Goal: Task Accomplishment & Management: Use online tool/utility

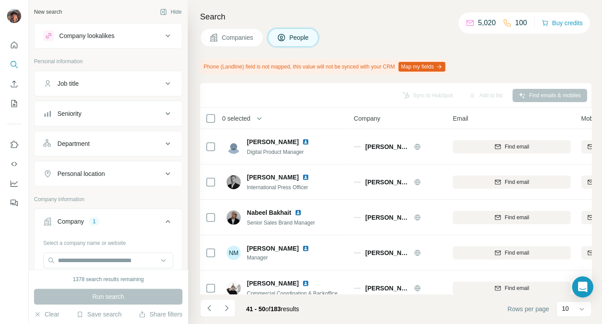
scroll to position [194, 22]
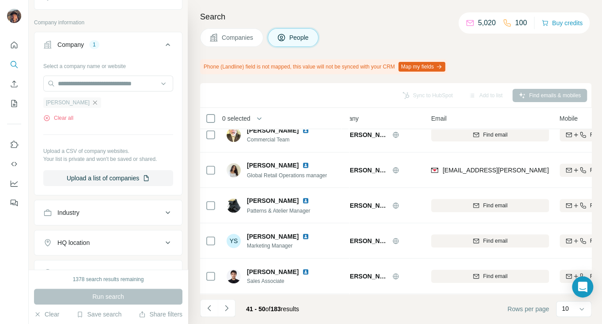
click at [93, 102] on icon "button" at bounding box center [94, 102] width 7 height 7
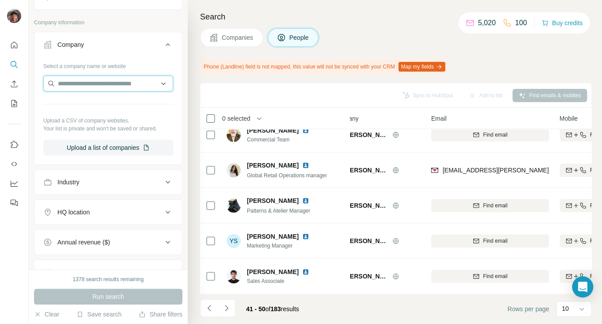
click at [99, 89] on input "text" at bounding box center [108, 84] width 130 height 16
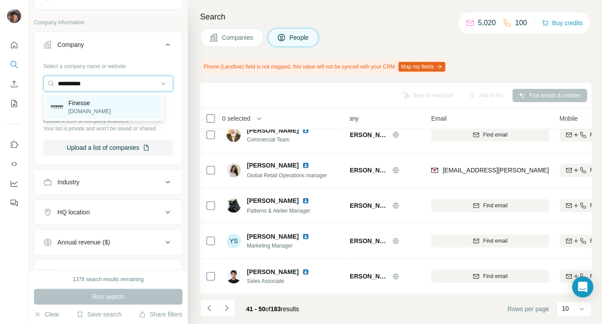
type input "**********"
click at [89, 109] on p "finesse.us" at bounding box center [90, 111] width 42 height 8
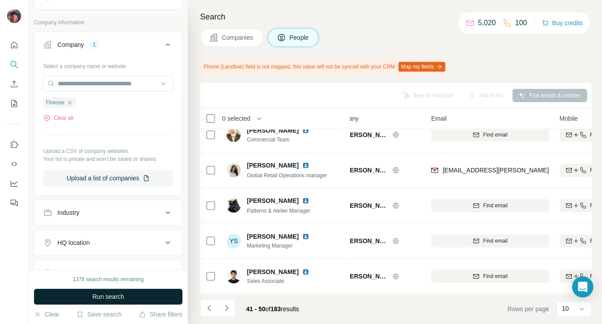
click at [122, 292] on span "Run search" at bounding box center [108, 296] width 32 height 9
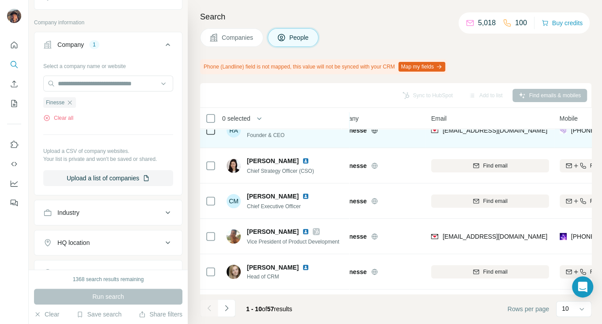
scroll to position [0, 22]
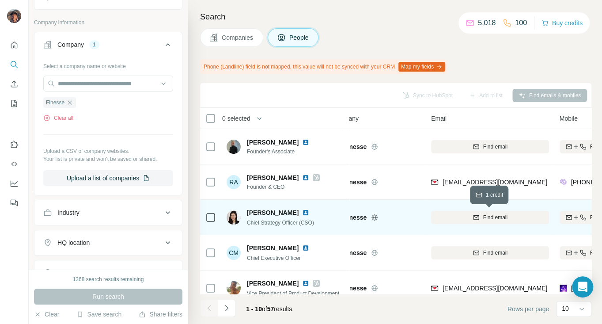
click at [444, 214] on div "Find email" at bounding box center [490, 217] width 118 height 8
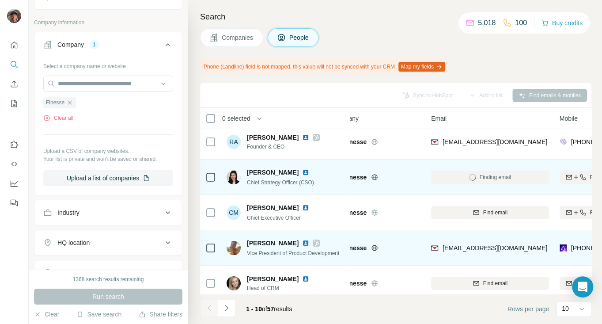
scroll to position [59, 22]
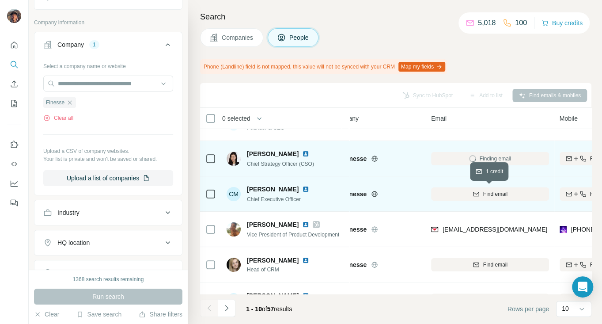
click at [438, 192] on div "Find email" at bounding box center [490, 194] width 118 height 8
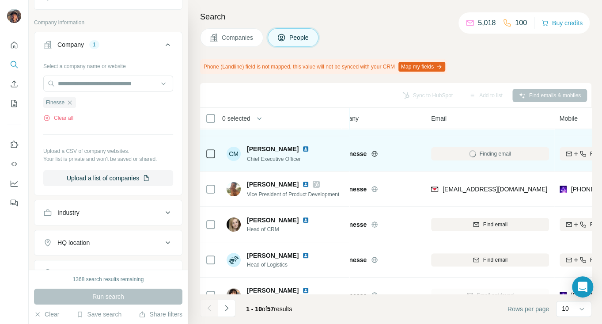
scroll to position [118, 22]
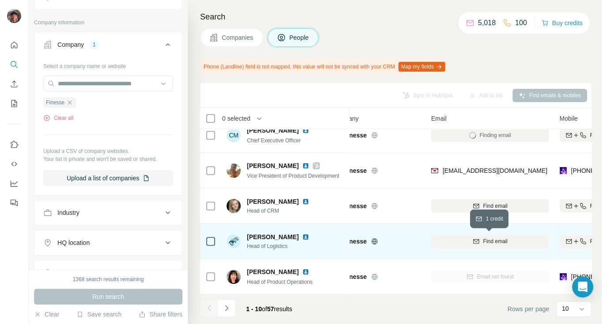
click at [473, 239] on icon "button" at bounding box center [476, 240] width 6 height 3
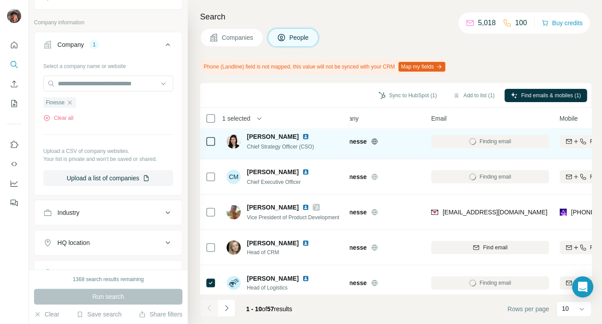
scroll to position [17, 22]
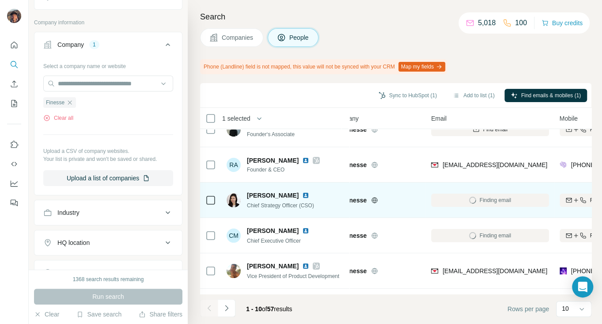
click at [216, 200] on td at bounding box center [210, 200] width 21 height 35
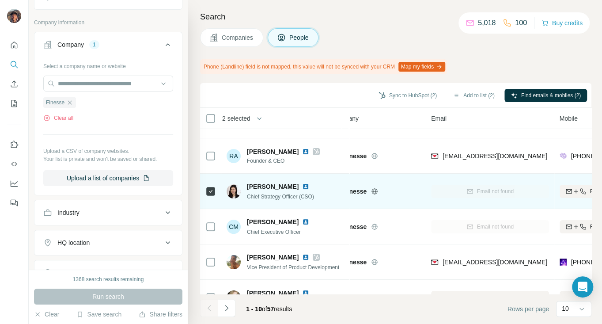
scroll to position [0, 22]
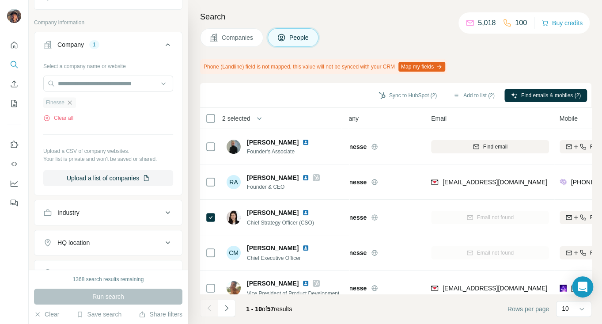
click at [71, 100] on icon "button" at bounding box center [69, 102] width 7 height 7
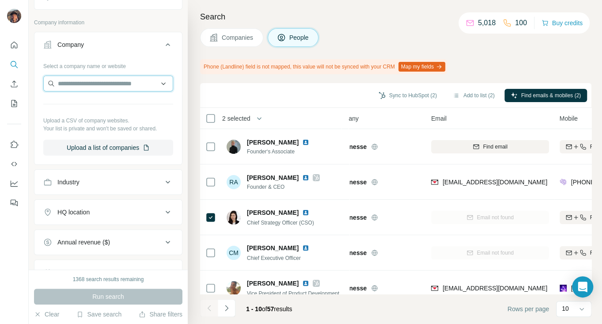
click at [75, 86] on input "text" at bounding box center [108, 84] width 130 height 16
paste input "********"
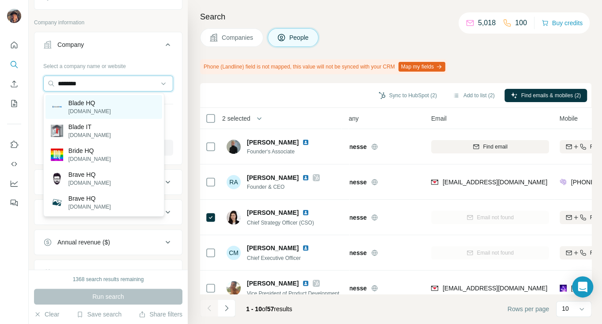
type input "********"
click at [106, 98] on div "Blade HQ [DOMAIN_NAME]" at bounding box center [104, 107] width 117 height 24
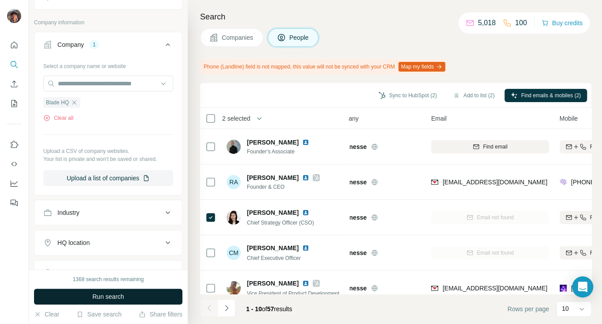
click at [103, 295] on span "Run search" at bounding box center [108, 296] width 32 height 9
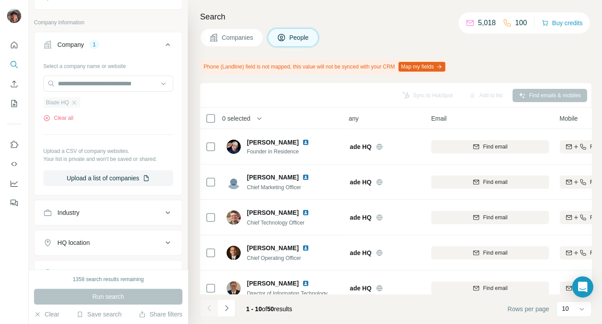
click at [80, 102] on div "Blade HQ" at bounding box center [61, 102] width 37 height 11
click at [78, 102] on icon "button" at bounding box center [74, 102] width 7 height 7
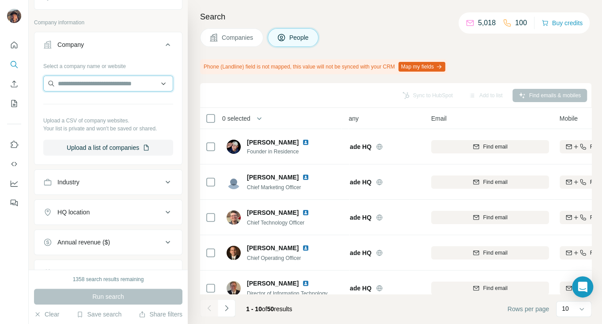
click at [81, 80] on input "text" at bounding box center [108, 84] width 130 height 16
paste input "**********"
type input "**********"
click at [95, 108] on p "[DOMAIN_NAME]" at bounding box center [90, 111] width 42 height 8
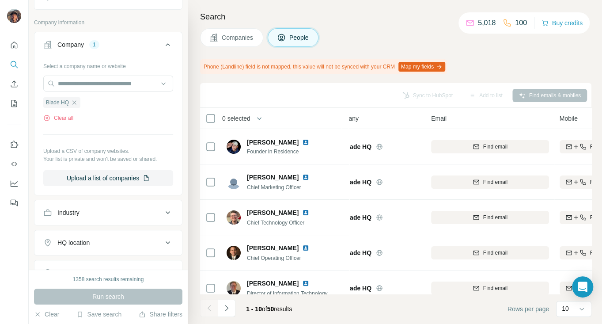
click at [114, 297] on div "Run search" at bounding box center [108, 297] width 149 height 16
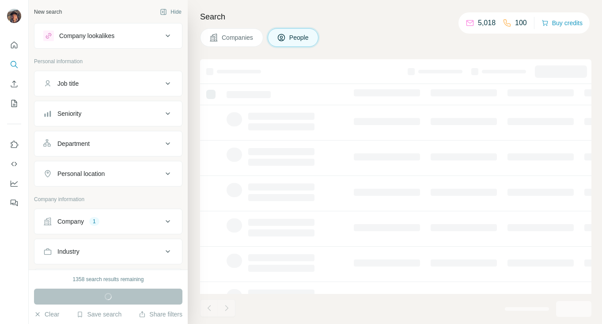
drag, startPoint x: 0, startPoint y: 0, endPoint x: 125, endPoint y: 218, distance: 251.4
click at [125, 218] on div "Company 1" at bounding box center [102, 221] width 119 height 9
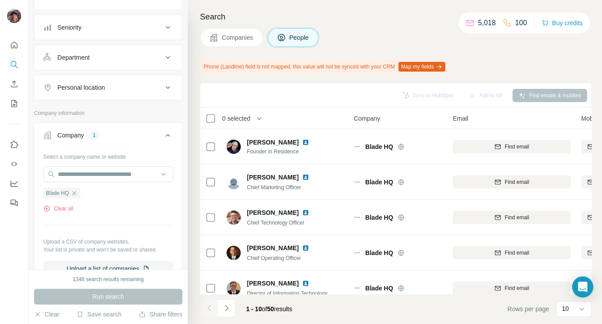
scroll to position [177, 0]
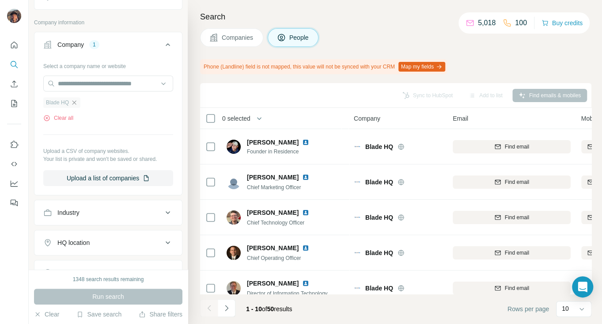
click at [76, 104] on icon "button" at bounding box center [74, 102] width 7 height 7
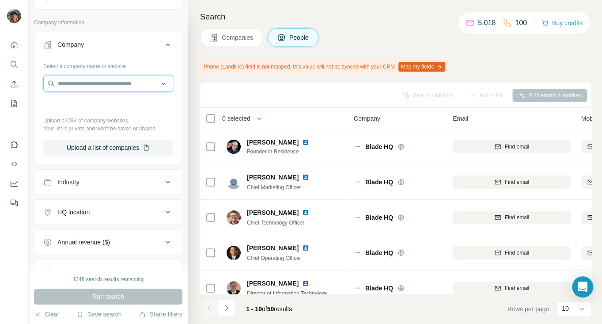
click at [79, 85] on input "text" at bounding box center [108, 84] width 130 height 16
type input "**********"
click at [94, 93] on div "Blade HQ [DOMAIN_NAME]" at bounding box center [103, 107] width 121 height 28
click at [122, 74] on div "Select a company name or website Upload a CSV of company websites. Your list is…" at bounding box center [108, 107] width 130 height 97
click at [123, 82] on input "text" at bounding box center [108, 84] width 130 height 16
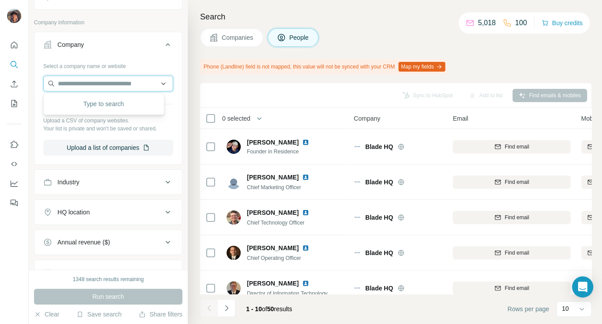
paste input "**********"
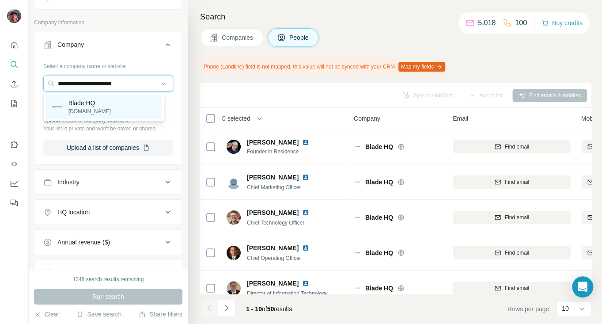
type input "**********"
click at [110, 105] on div "Blade HQ [DOMAIN_NAME]" at bounding box center [104, 107] width 117 height 24
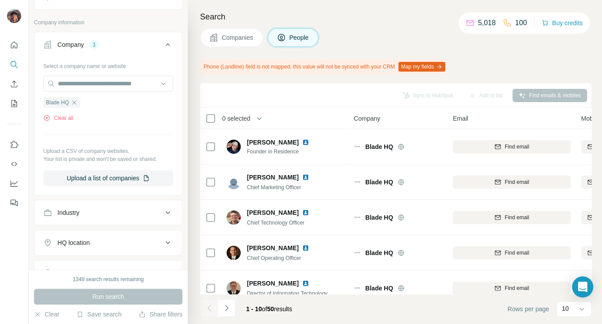
click at [104, 292] on div "Run search" at bounding box center [108, 297] width 149 height 16
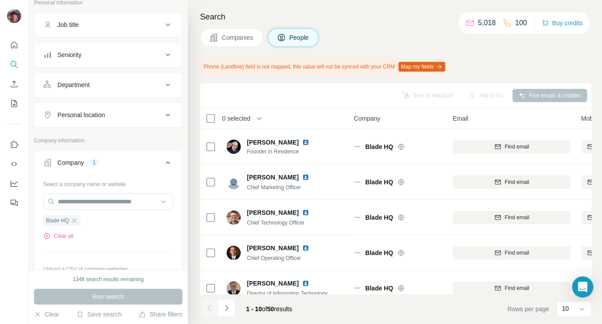
scroll to position [177, 0]
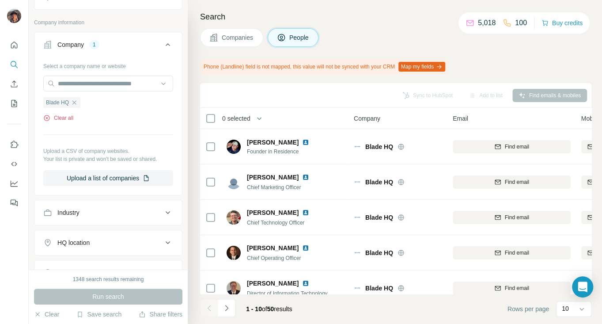
click at [69, 115] on button "Clear all" at bounding box center [58, 118] width 30 height 8
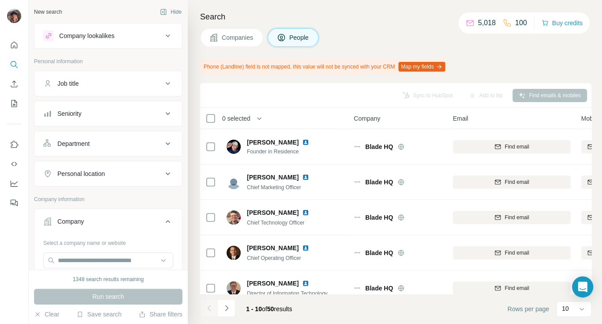
click at [245, 30] on button "Companies" at bounding box center [231, 37] width 63 height 19
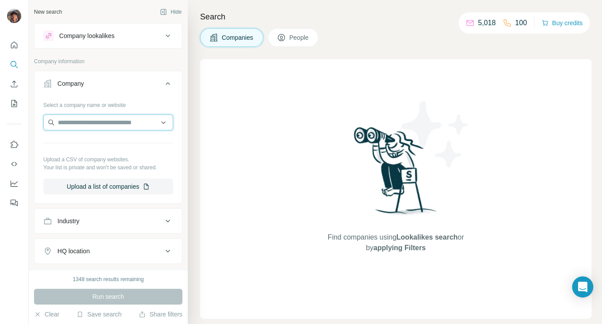
click at [99, 120] on input "text" at bounding box center [108, 122] width 130 height 16
paste input "**********"
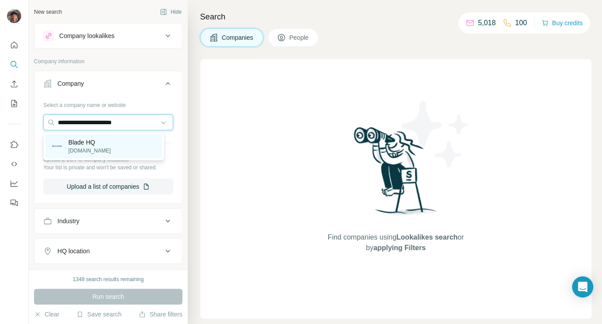
type input "**********"
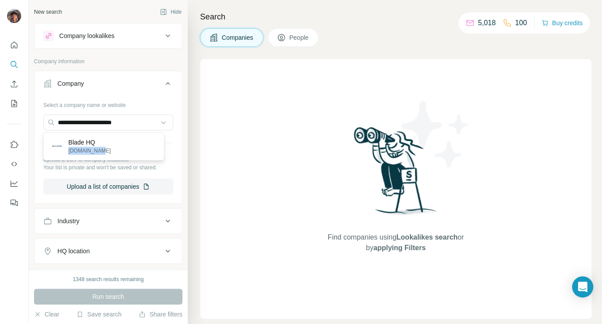
drag, startPoint x: 100, startPoint y: 146, endPoint x: 111, endPoint y: 162, distance: 19.1
click at [100, 145] on div "Blade HQ [DOMAIN_NAME]" at bounding box center [90, 146] width 42 height 17
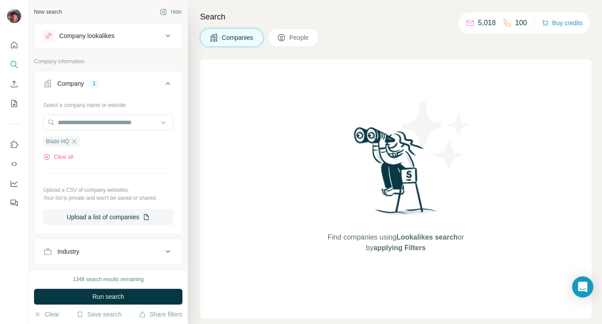
scroll to position [118, 0]
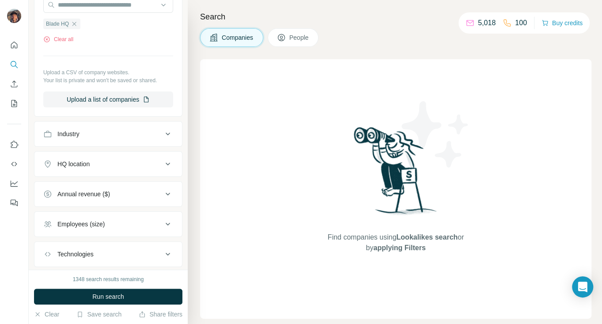
click at [130, 288] on div "1348 search results remaining Run search Clear Save search Share filters" at bounding box center [108, 297] width 159 height 54
click at [131, 289] on button "Run search" at bounding box center [108, 297] width 149 height 16
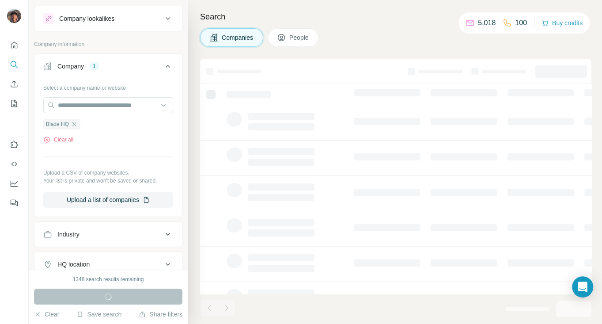
scroll to position [0, 0]
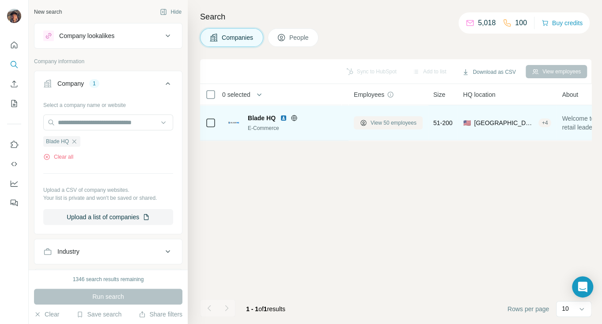
click at [393, 124] on span "View 50 employees" at bounding box center [394, 123] width 46 height 8
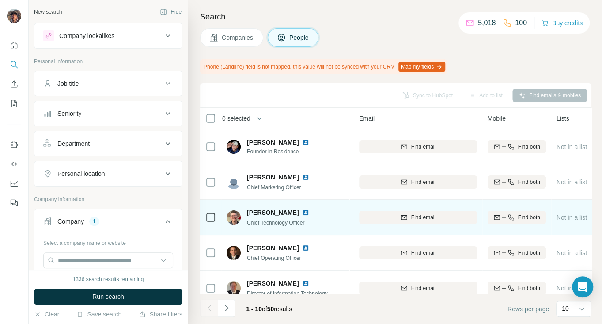
scroll to position [0, 97]
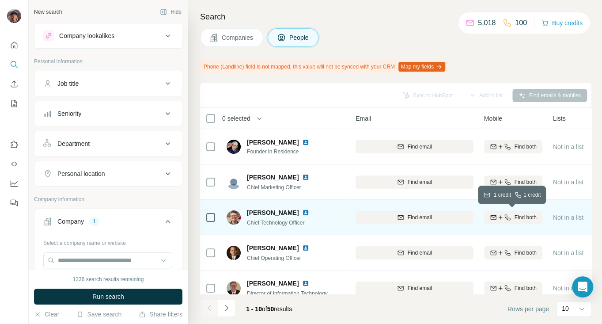
click at [497, 215] on icon "button" at bounding box center [500, 217] width 7 height 7
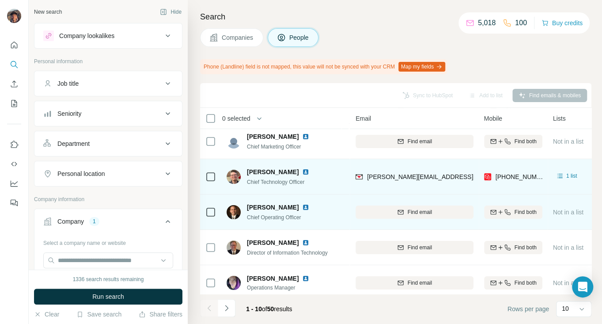
scroll to position [59, 97]
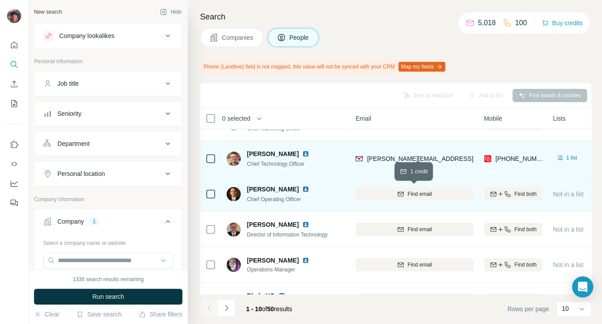
click at [446, 192] on div "Find email" at bounding box center [415, 194] width 118 height 8
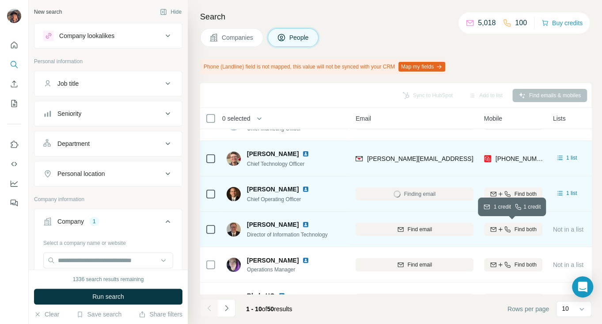
click at [500, 224] on button "Find both" at bounding box center [513, 229] width 58 height 13
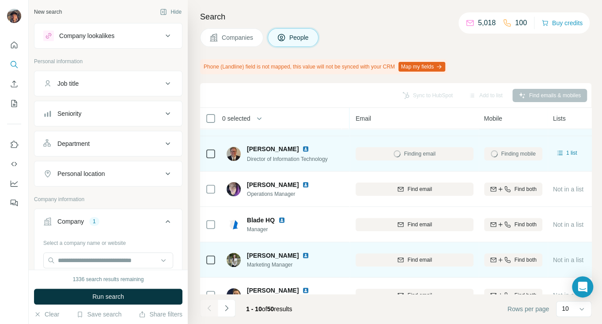
scroll to position [177, 97]
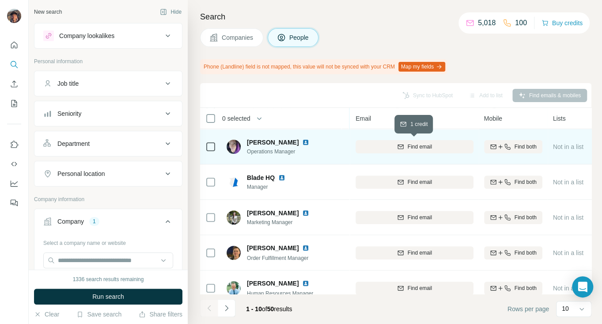
click at [435, 153] on button "Find email" at bounding box center [415, 146] width 118 height 13
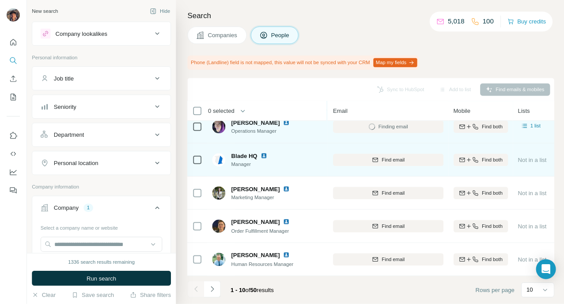
scroll to position [194, 97]
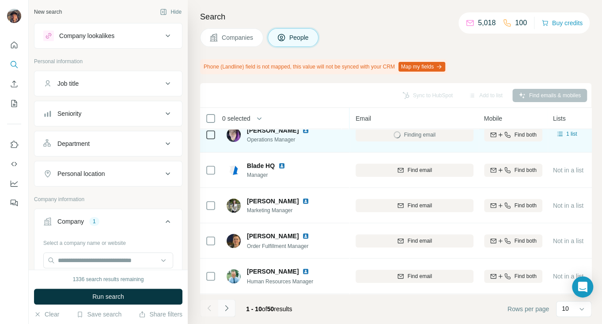
click at [224, 306] on icon "Navigate to next page" at bounding box center [226, 308] width 9 height 9
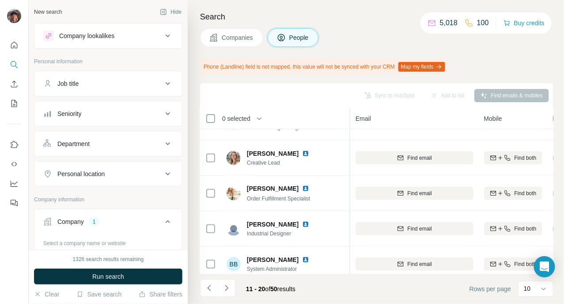
scroll to position [214, 97]
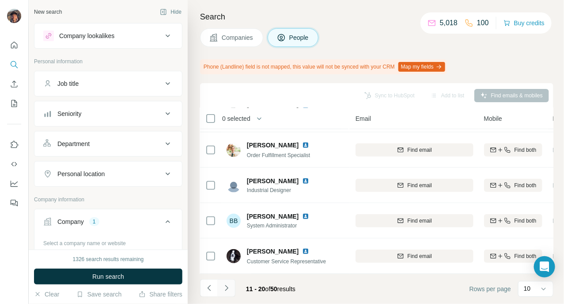
click at [233, 288] on button "Navigate to next page" at bounding box center [227, 288] width 18 height 18
click at [230, 286] on icon "Navigate to next page" at bounding box center [226, 287] width 9 height 9
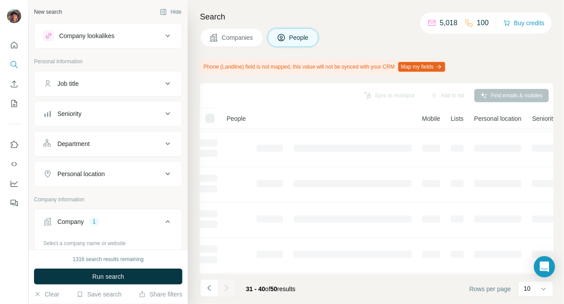
scroll to position [0, 97]
click at [208, 289] on icon "Navigate to previous page" at bounding box center [209, 287] width 9 height 9
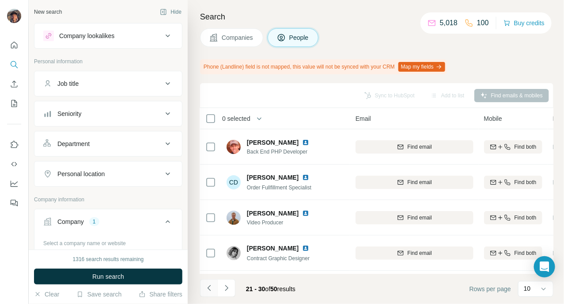
click at [208, 289] on icon "Navigate to previous page" at bounding box center [209, 287] width 9 height 9
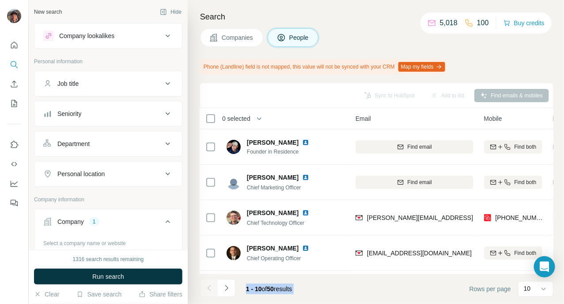
click at [208, 289] on div at bounding box center [209, 288] width 18 height 18
click at [391, 284] on footer "1 - 10 of 50 results Rows per page 10" at bounding box center [377, 289] width 354 height 30
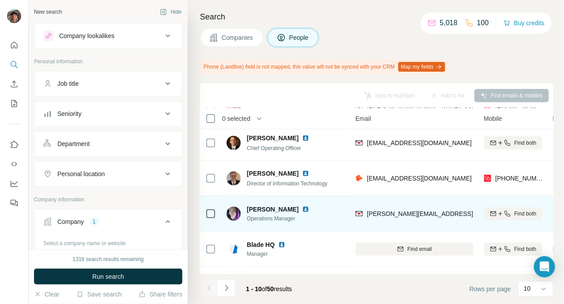
scroll to position [55, 97]
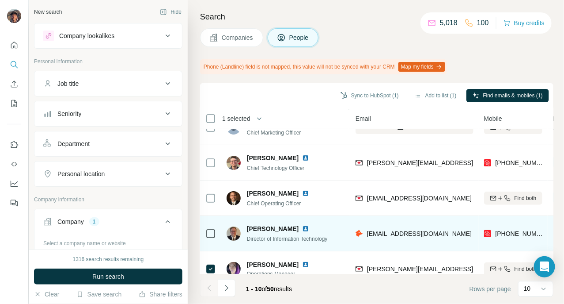
click at [213, 226] on div at bounding box center [211, 233] width 11 height 24
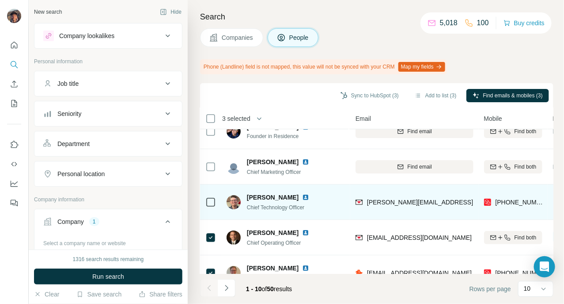
scroll to position [0, 97]
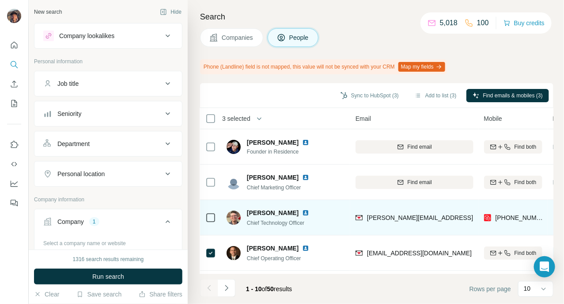
click at [206, 222] on div at bounding box center [211, 217] width 11 height 24
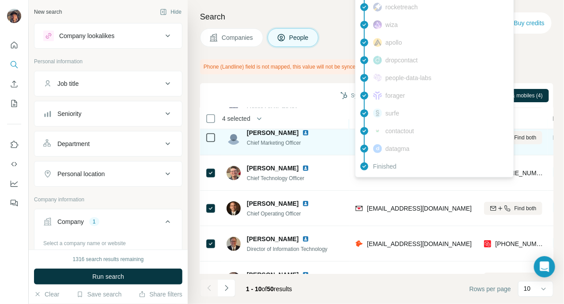
scroll to position [55, 97]
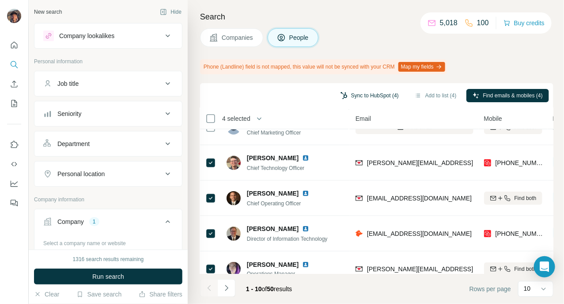
click at [371, 96] on button "Sync to HubSpot (4)" at bounding box center [370, 95] width 71 height 13
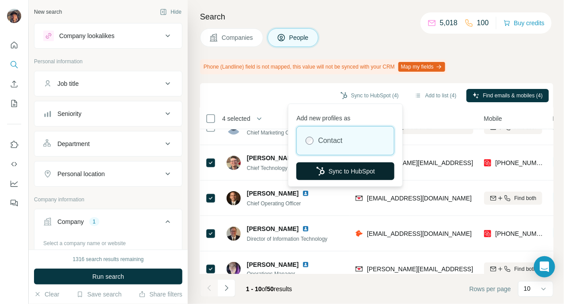
click at [351, 173] on button "Sync to HubSpot" at bounding box center [346, 171] width 98 height 18
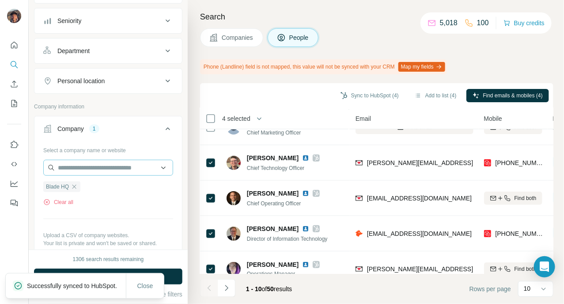
scroll to position [110, 0]
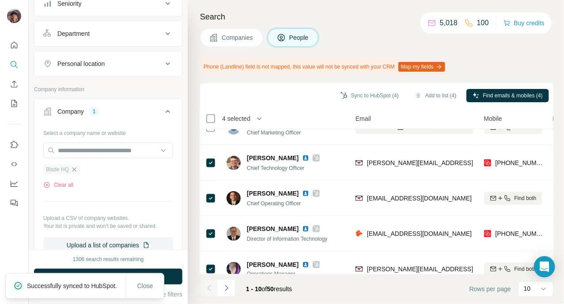
click at [73, 167] on icon "button" at bounding box center [74, 169] width 7 height 7
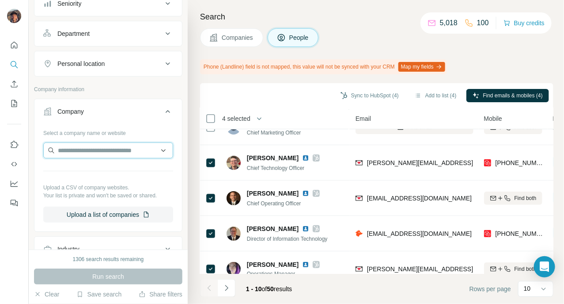
click at [79, 152] on input "text" at bounding box center [108, 150] width 130 height 16
paste input "**********"
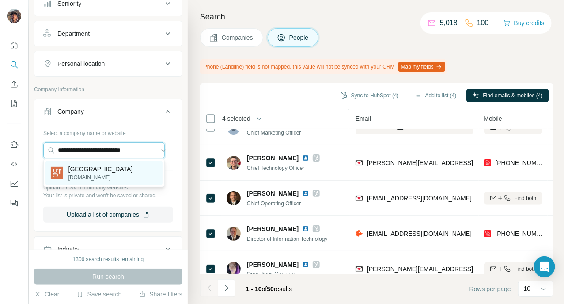
type input "**********"
click at [92, 167] on p "[GEOGRAPHIC_DATA]" at bounding box center [101, 168] width 65 height 9
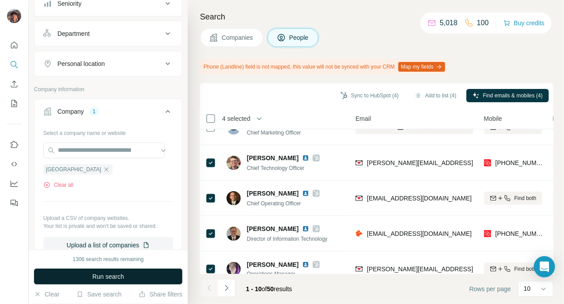
click at [113, 274] on span "Run search" at bounding box center [108, 276] width 32 height 9
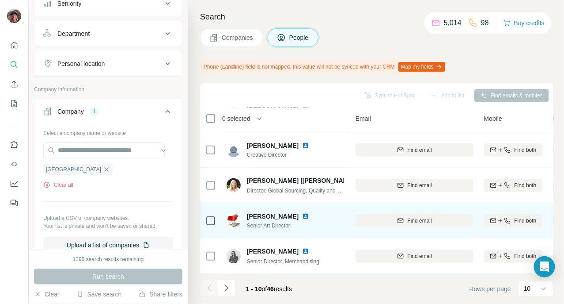
scroll to position [0, 97]
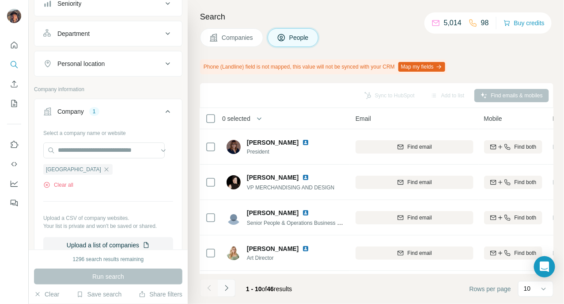
click at [231, 284] on button "Navigate to next page" at bounding box center [227, 288] width 18 height 18
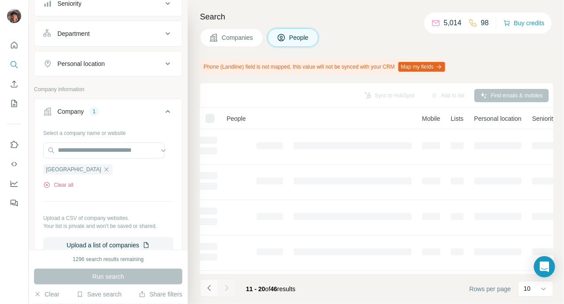
click at [213, 293] on button "Navigate to previous page" at bounding box center [209, 288] width 18 height 18
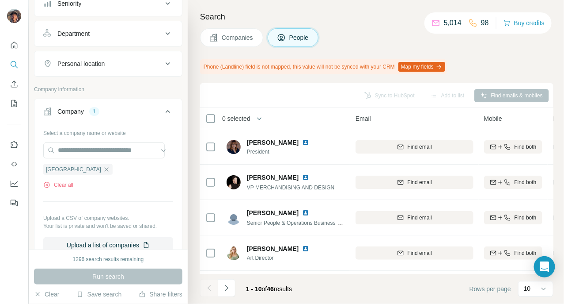
click at [216, 287] on div at bounding box center [209, 288] width 18 height 18
click at [228, 286] on icon "Navigate to next page" at bounding box center [226, 287] width 9 height 9
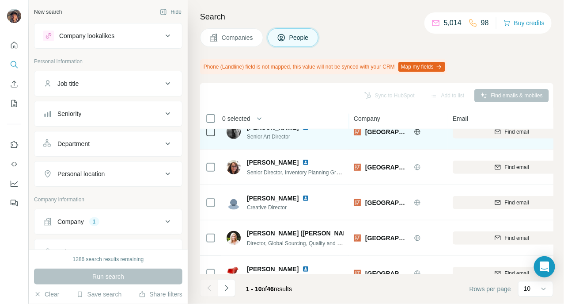
scroll to position [214, 0]
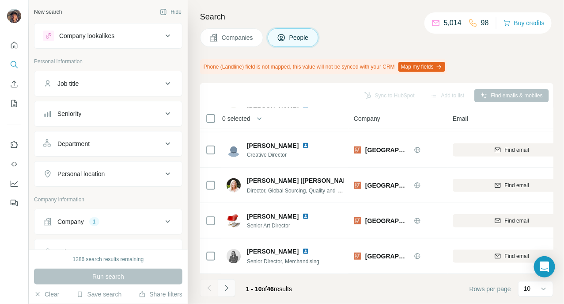
click at [225, 284] on icon "Navigate to next page" at bounding box center [226, 287] width 9 height 9
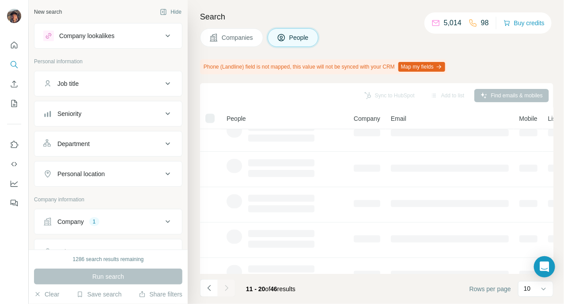
scroll to position [0, 0]
drag, startPoint x: 240, startPoint y: 42, endPoint x: 233, endPoint y: 43, distance: 7.6
click at [240, 42] on button "Companies" at bounding box center [231, 37] width 63 height 19
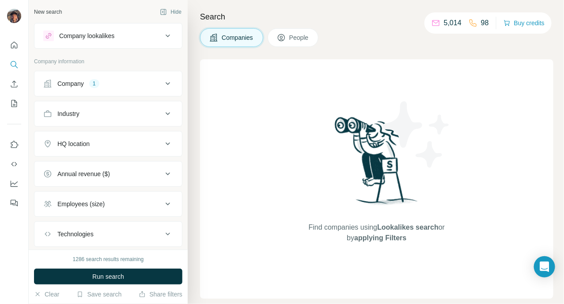
click at [135, 268] on div "1286 search results remaining Run search Clear Save search Share filters" at bounding box center [108, 276] width 159 height 54
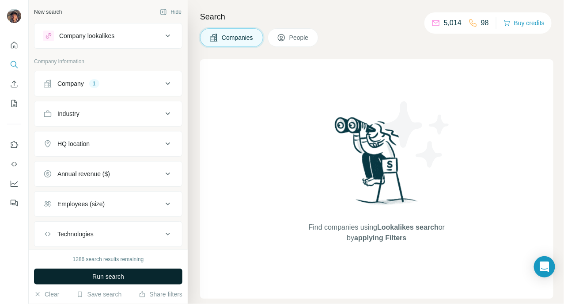
click at [145, 274] on button "Run search" at bounding box center [108, 276] width 149 height 16
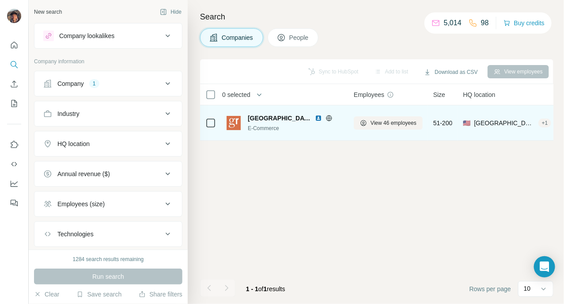
click at [385, 111] on div "View 46 employees" at bounding box center [388, 123] width 69 height 24
click at [385, 119] on span "View 46 employees" at bounding box center [394, 123] width 46 height 8
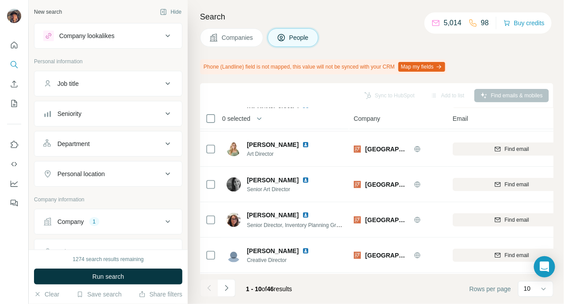
scroll to position [166, 0]
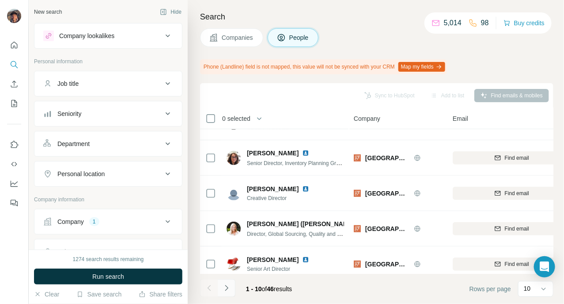
click at [230, 295] on button "Navigate to next page" at bounding box center [227, 288] width 18 height 18
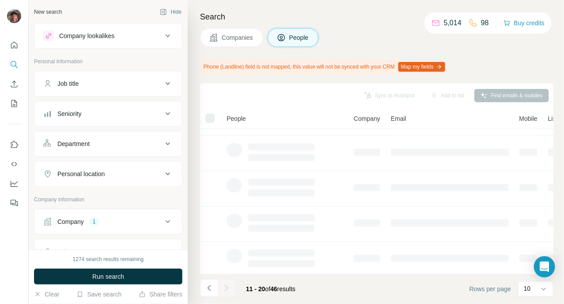
scroll to position [214, 0]
click at [214, 285] on button "Navigate to previous page" at bounding box center [209, 288] width 18 height 18
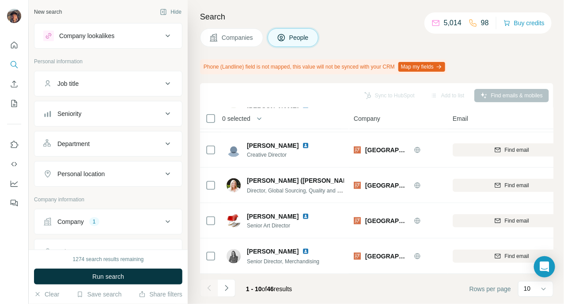
click at [236, 289] on div "1 - 10 of 46 results" at bounding box center [249, 288] width 99 height 19
click at [235, 286] on button "Navigate to next page" at bounding box center [227, 288] width 18 height 18
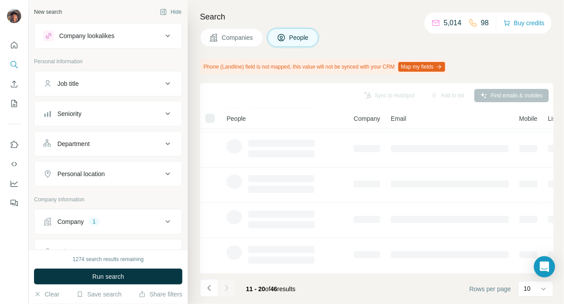
click at [229, 41] on span "Companies" at bounding box center [238, 37] width 32 height 9
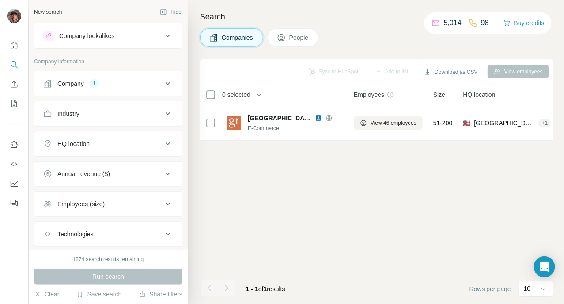
click at [122, 89] on button "Company 1" at bounding box center [108, 83] width 148 height 21
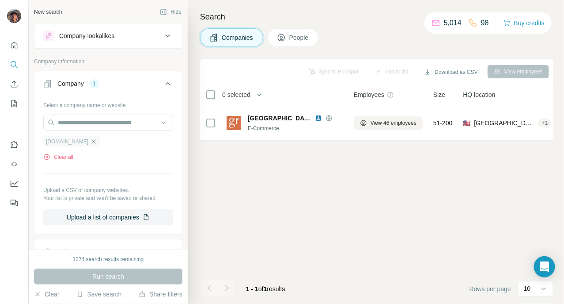
click at [95, 140] on icon "button" at bounding box center [93, 141] width 7 height 7
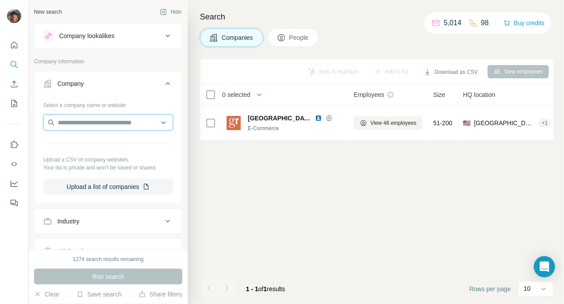
click at [95, 120] on input "text" at bounding box center [108, 122] width 130 height 16
paste input "**********"
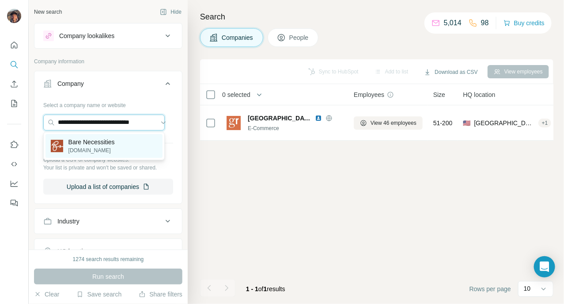
type input "**********"
click at [99, 142] on p "Bare Necessities" at bounding box center [92, 141] width 46 height 9
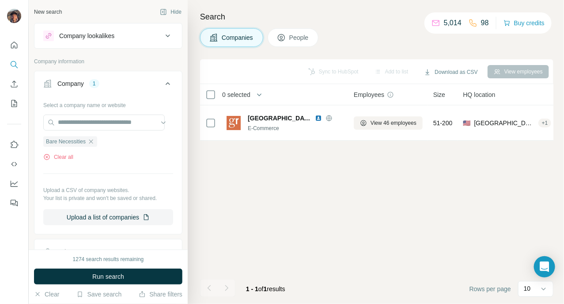
scroll to position [0, 0]
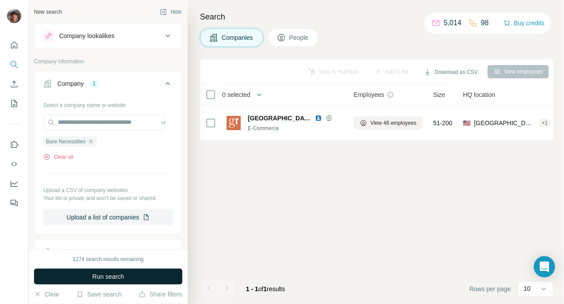
click at [123, 272] on span "Run search" at bounding box center [108, 276] width 32 height 9
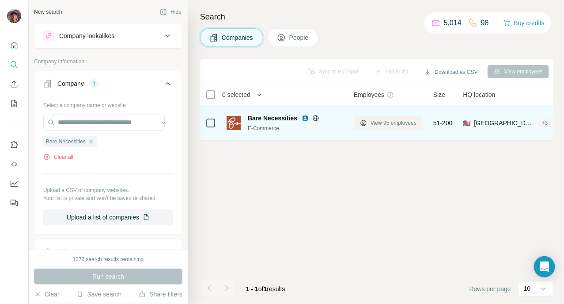
click at [378, 129] on button "View 95 employees" at bounding box center [388, 122] width 69 height 13
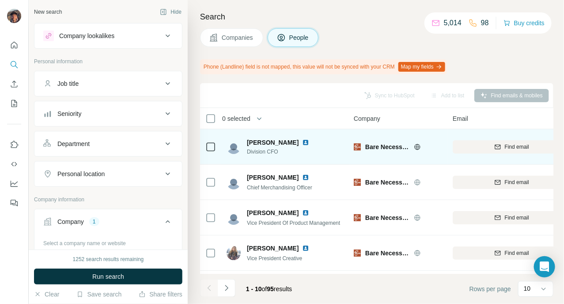
click at [482, 138] on div "Find email" at bounding box center [512, 146] width 118 height 24
click at [482, 150] on button "Find email" at bounding box center [512, 146] width 118 height 13
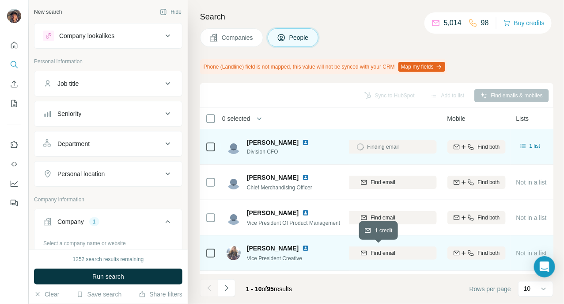
scroll to position [0, 133]
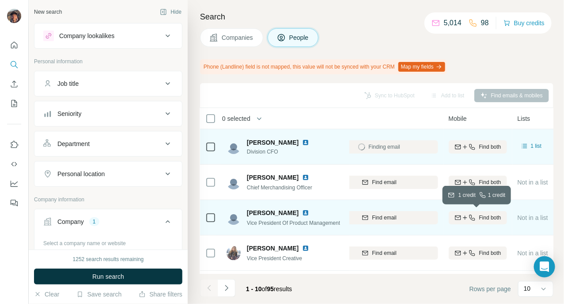
click at [455, 218] on icon "button" at bounding box center [458, 217] width 7 height 7
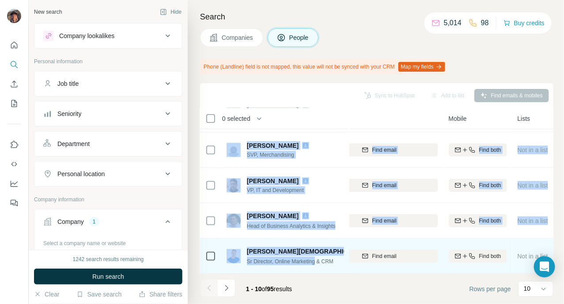
drag, startPoint x: 358, startPoint y: 265, endPoint x: 319, endPoint y: 266, distance: 39.8
click at [0, 0] on tbody "Eileen Newman Division CFO Bare Necessities enewman@barenecessities.com Find bo…" at bounding box center [0, 0] width 0 height 0
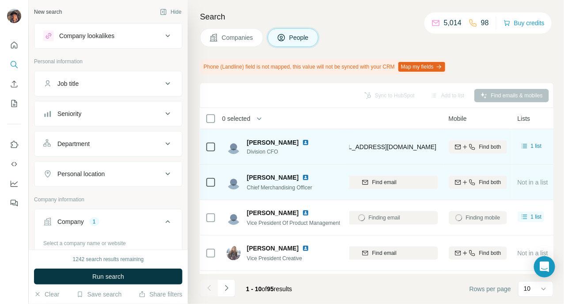
click at [317, 191] on div "Pam Rice Chief Merchandising Officer" at bounding box center [286, 182] width 118 height 24
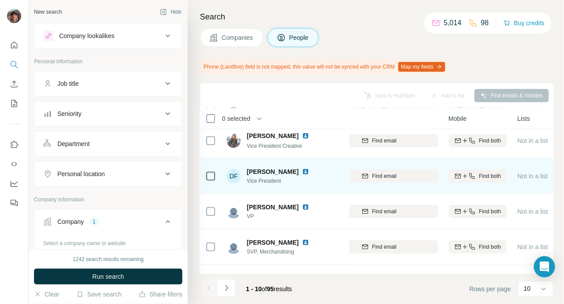
scroll to position [110, 133]
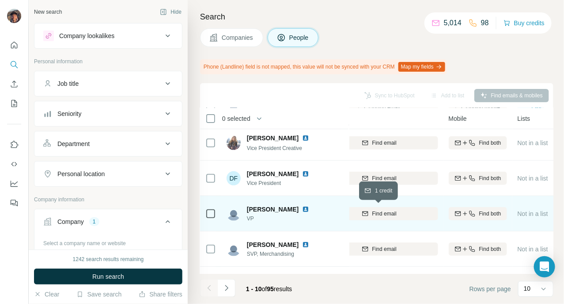
click at [381, 215] on span "Find email" at bounding box center [385, 214] width 24 height 8
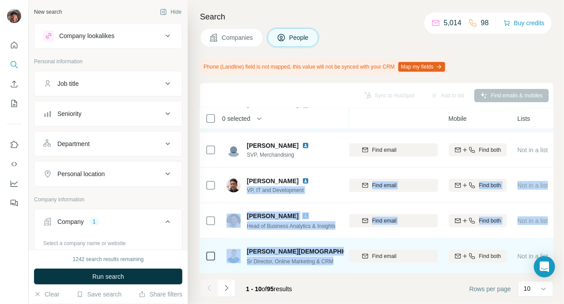
scroll to position [214, 133]
drag, startPoint x: 349, startPoint y: 268, endPoint x: 310, endPoint y: 267, distance: 38.9
click at [0, 0] on tbody "Eileen Newman Division CFO Bare Necessities enewman@barenecessities.com Find bo…" at bounding box center [0, 0] width 0 height 0
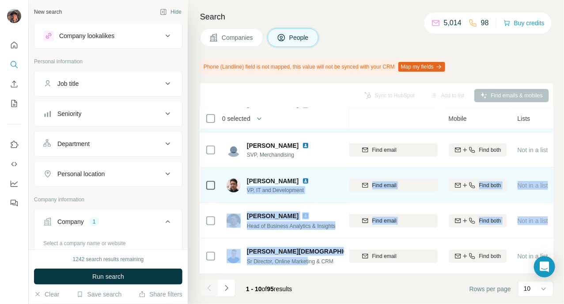
click at [330, 191] on div "Russell Gaines VP, IT and Development" at bounding box center [286, 185] width 118 height 24
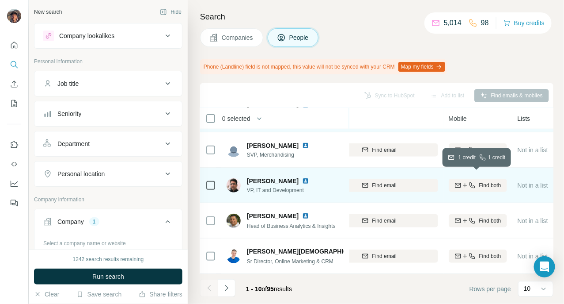
click at [473, 183] on button "Find both" at bounding box center [478, 185] width 58 height 13
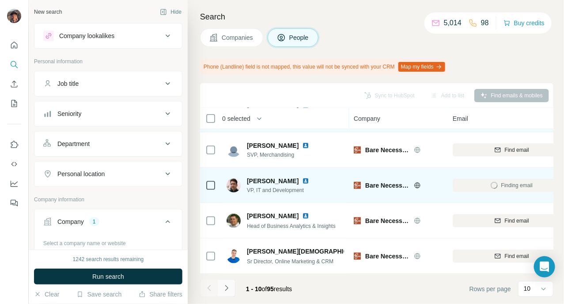
click at [220, 293] on button "Navigate to next page" at bounding box center [227, 288] width 18 height 18
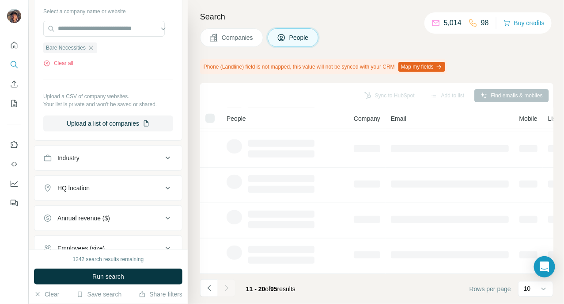
scroll to position [325, 0]
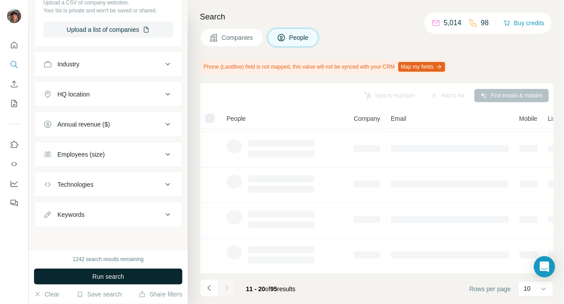
click at [99, 274] on span "Run search" at bounding box center [108, 276] width 32 height 9
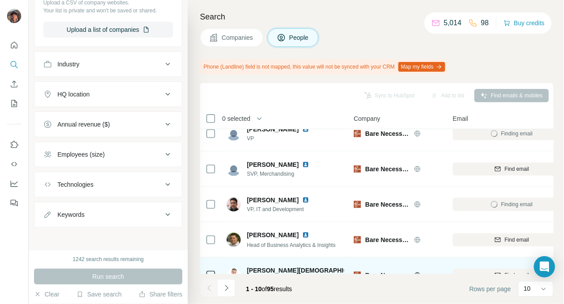
scroll to position [214, 0]
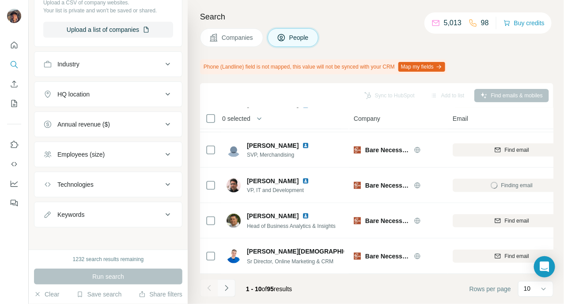
click at [235, 287] on button "Navigate to next page" at bounding box center [227, 288] width 18 height 18
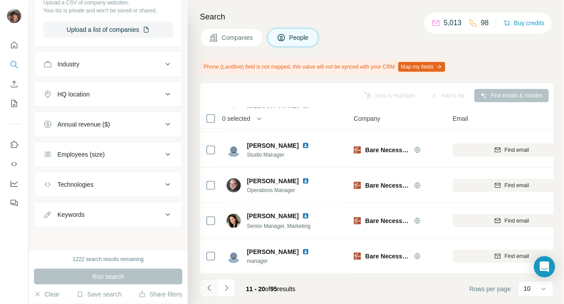
click at [210, 287] on icon "Navigate to previous page" at bounding box center [209, 287] width 9 height 9
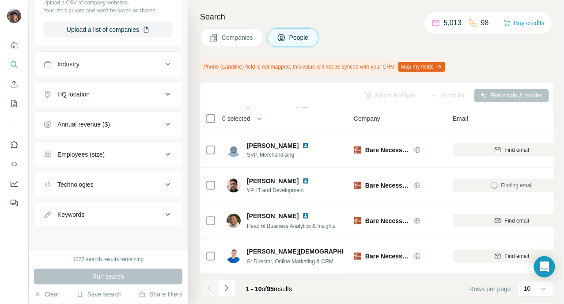
click at [238, 282] on div "1 - 10 of 95 results" at bounding box center [249, 288] width 99 height 19
click at [233, 285] on button "Navigate to next page" at bounding box center [227, 288] width 18 height 18
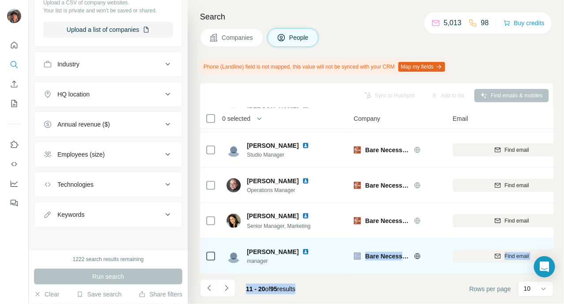
drag, startPoint x: 318, startPoint y: 273, endPoint x: 340, endPoint y: 268, distance: 22.7
click at [340, 268] on div "Sync to HubSpot Add to list Find emails & mobiles 0 selected People Company Ema…" at bounding box center [377, 193] width 354 height 221
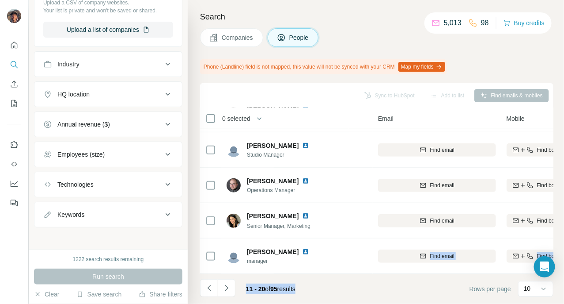
scroll to position [214, 83]
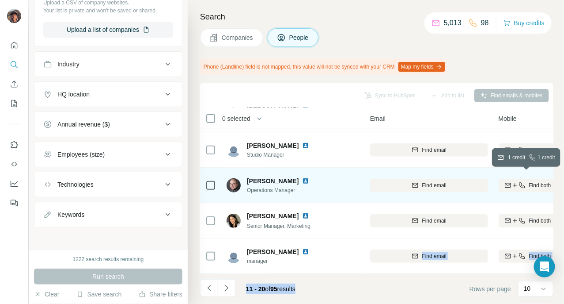
click at [505, 182] on icon "button" at bounding box center [508, 185] width 7 height 7
click at [350, 283] on footer "11 - 20 of 95 results Rows per page 10" at bounding box center [377, 289] width 354 height 30
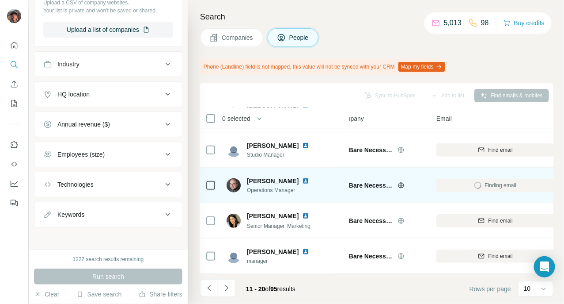
scroll to position [214, 0]
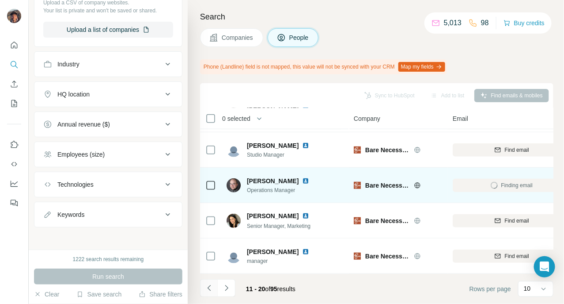
click at [210, 290] on icon "Navigate to previous page" at bounding box center [209, 287] width 9 height 9
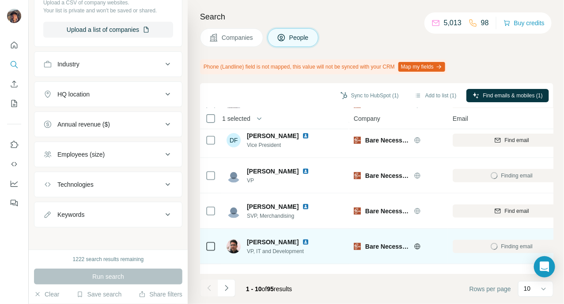
scroll to position [166, 0]
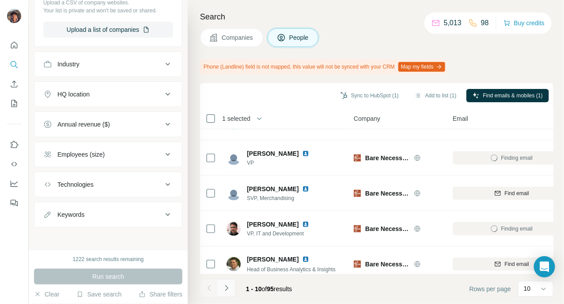
click at [221, 290] on button "Navigate to next page" at bounding box center [227, 288] width 18 height 18
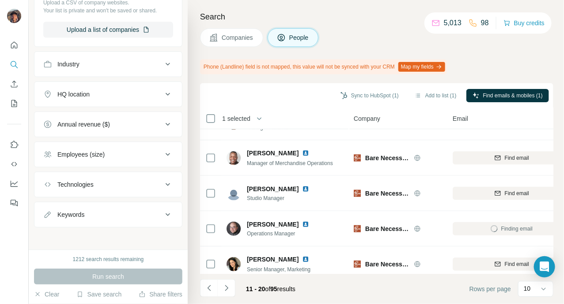
click at [150, 245] on div "New search Hide Company lookalikes Personal information Job title Seniority Dep…" at bounding box center [108, 124] width 159 height 249
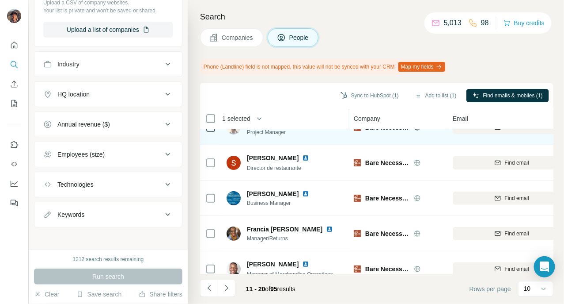
scroll to position [0, 0]
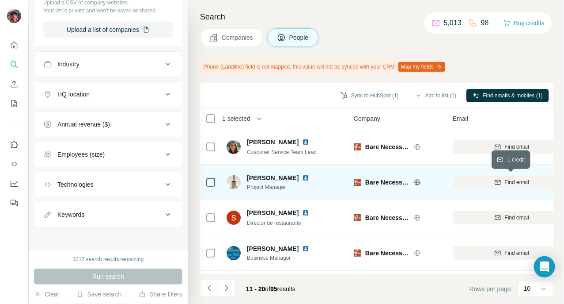
click at [493, 184] on div "Find email" at bounding box center [512, 182] width 118 height 8
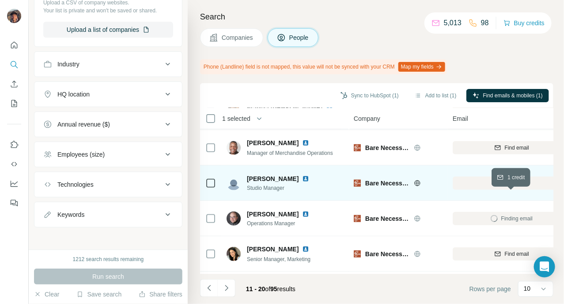
scroll to position [159, 0]
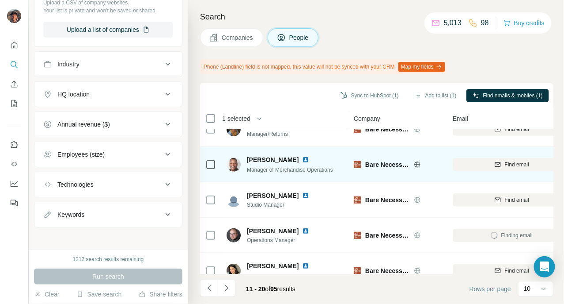
click at [493, 171] on div "Find email" at bounding box center [512, 164] width 118 height 24
click at [493, 164] on div "Find email" at bounding box center [512, 164] width 118 height 8
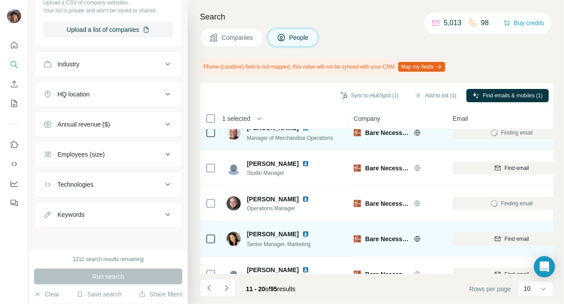
scroll to position [214, 0]
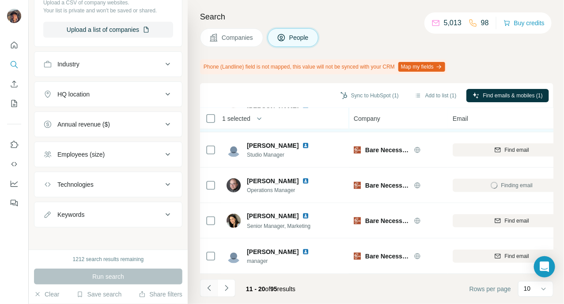
click at [206, 285] on icon "Navigate to previous page" at bounding box center [209, 287] width 9 height 9
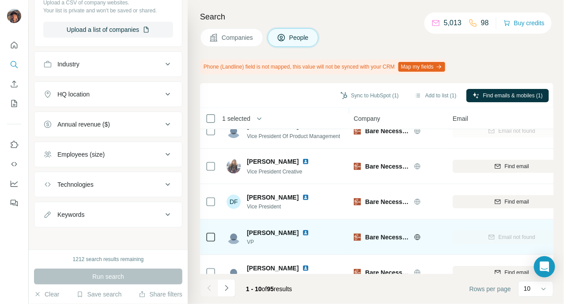
scroll to position [0, 0]
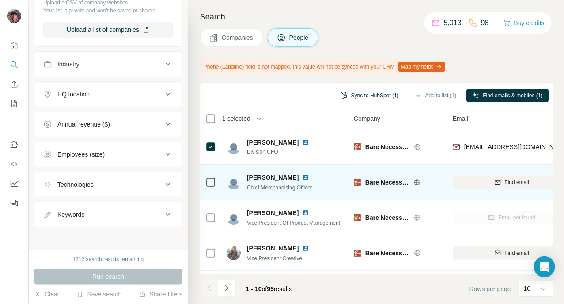
click at [359, 94] on button "Sync to HubSpot (1)" at bounding box center [370, 95] width 71 height 13
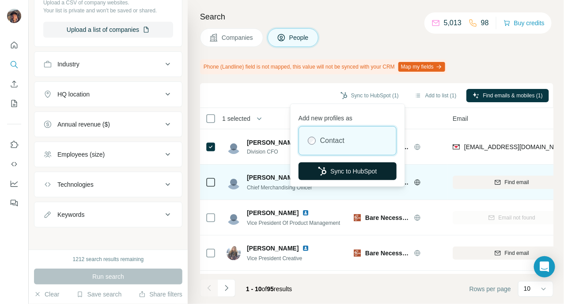
click at [345, 170] on button "Sync to HubSpot" at bounding box center [348, 171] width 98 height 18
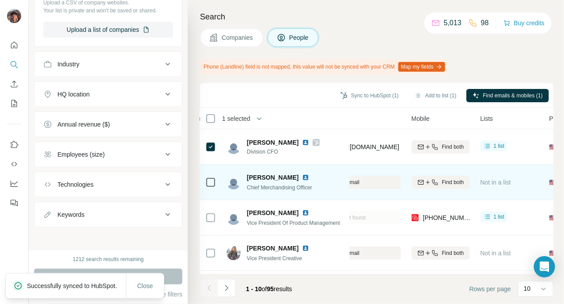
scroll to position [0, 170]
click at [437, 180] on icon "button" at bounding box center [434, 182] width 7 height 7
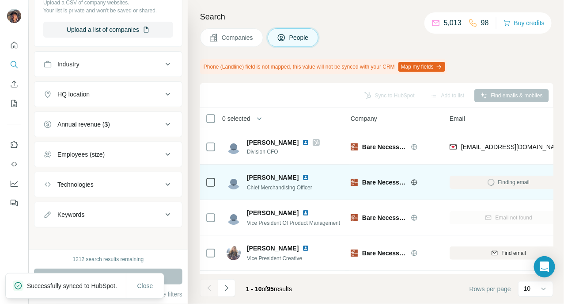
scroll to position [0, 0]
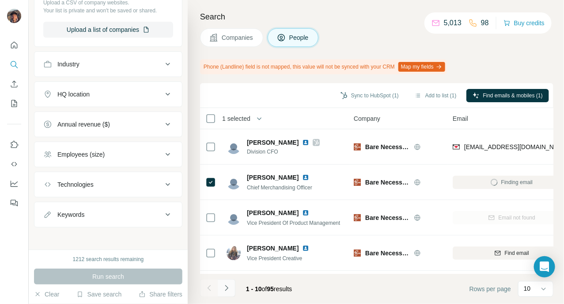
click at [222, 290] on icon "Navigate to next page" at bounding box center [226, 287] width 9 height 9
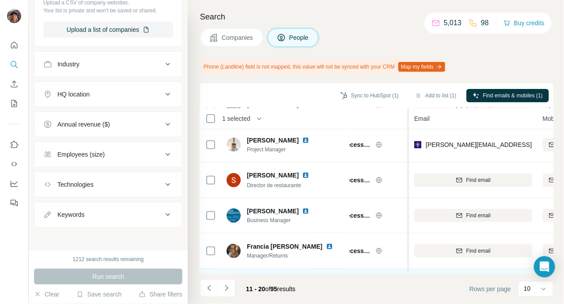
scroll to position [55, 38]
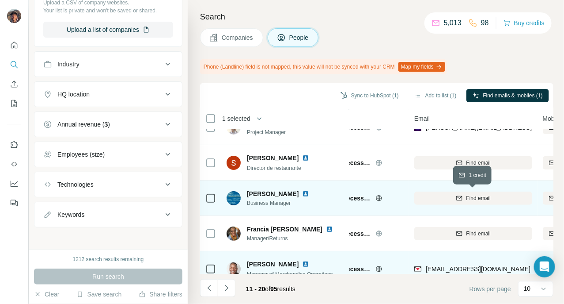
click at [448, 191] on button "Find email" at bounding box center [474, 197] width 118 height 13
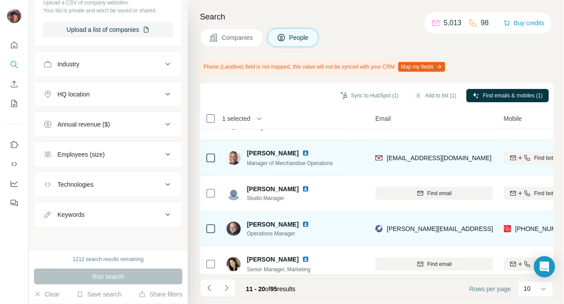
scroll to position [166, 64]
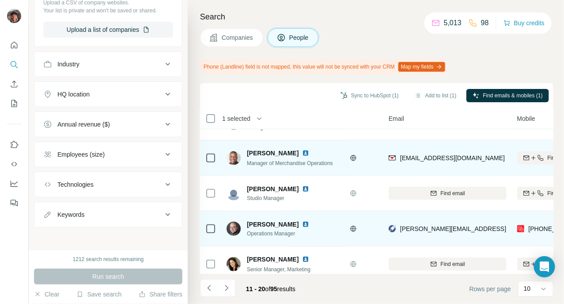
click at [212, 222] on div at bounding box center [211, 228] width 11 height 24
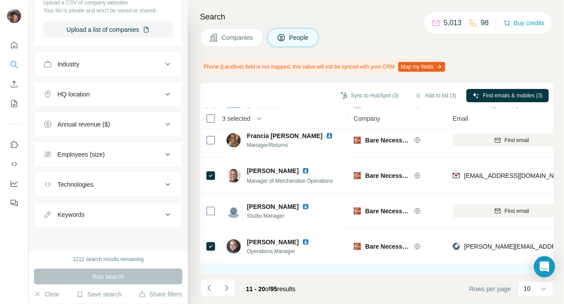
scroll to position [166, 0]
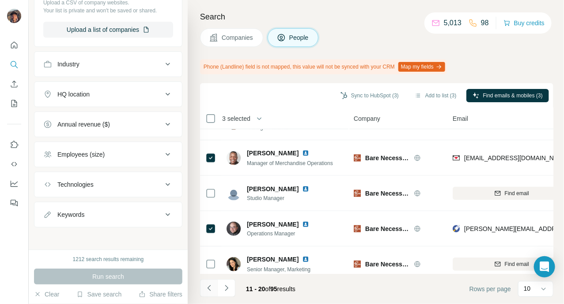
click at [208, 289] on icon "Navigate to previous page" at bounding box center [209, 287] width 9 height 9
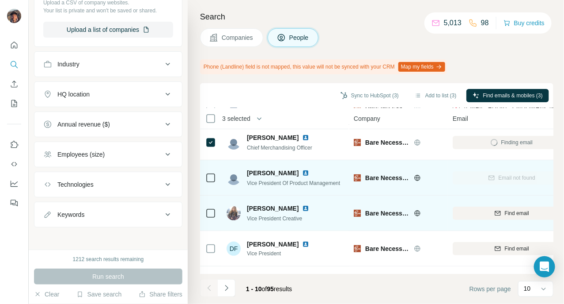
scroll to position [0, 0]
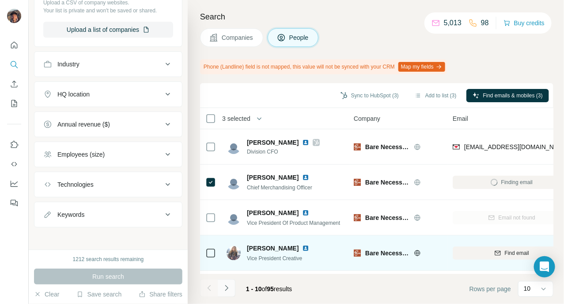
click at [226, 286] on icon "Navigate to next page" at bounding box center [226, 288] width 3 height 6
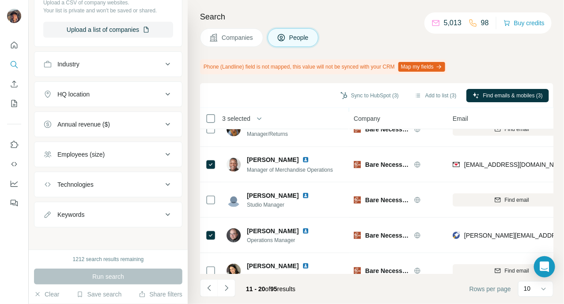
drag, startPoint x: 312, startPoint y: 276, endPoint x: 339, endPoint y: 271, distance: 27.5
click at [344, 274] on footer "11 - 20 of 95 results Rows per page 10" at bounding box center [377, 289] width 354 height 30
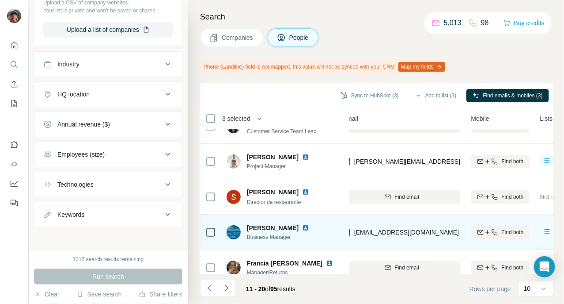
scroll to position [0, 110]
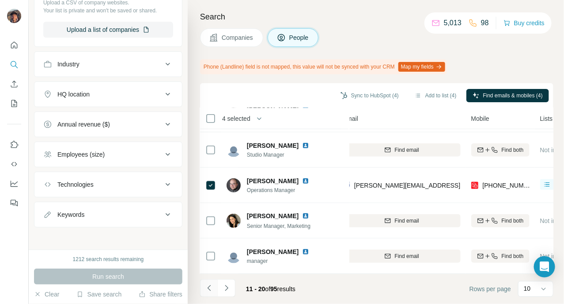
click at [210, 288] on icon "Navigate to previous page" at bounding box center [209, 287] width 9 height 9
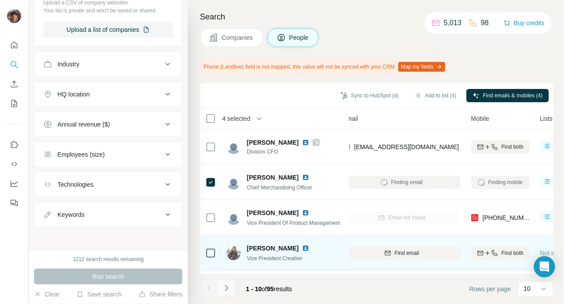
click at [227, 290] on icon "Navigate to next page" at bounding box center [226, 287] width 9 height 9
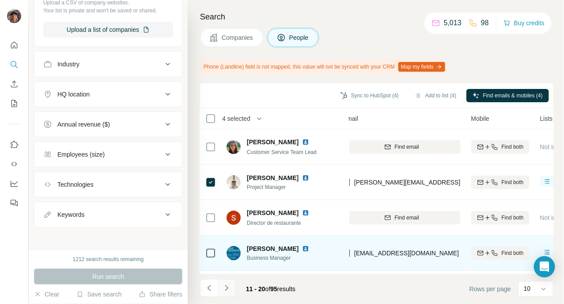
click at [227, 290] on icon "Navigate to next page" at bounding box center [226, 287] width 9 height 9
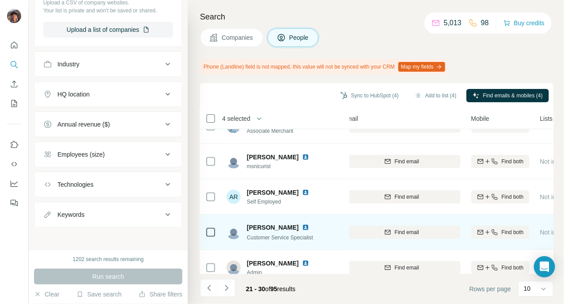
scroll to position [214, 110]
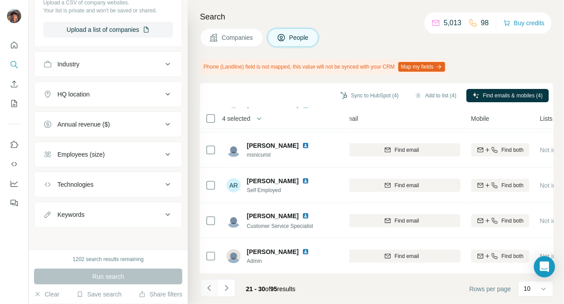
click at [210, 290] on icon "Navigate to previous page" at bounding box center [209, 287] width 9 height 9
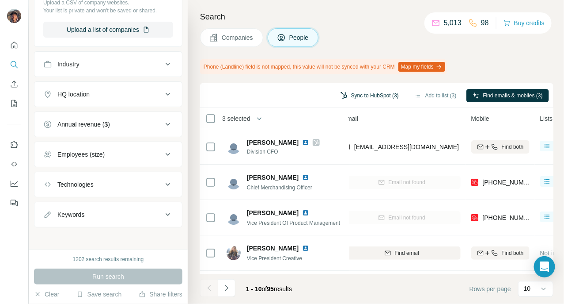
click at [371, 95] on button "Sync to HubSpot (3)" at bounding box center [370, 95] width 71 height 13
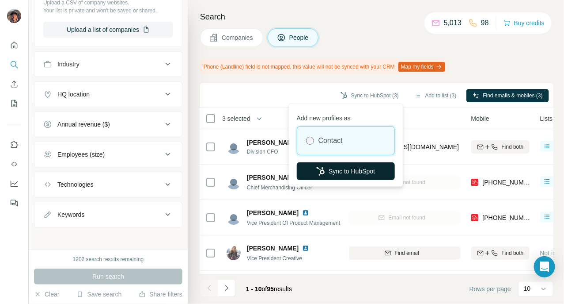
click at [344, 169] on button "Sync to HubSpot" at bounding box center [346, 171] width 98 height 18
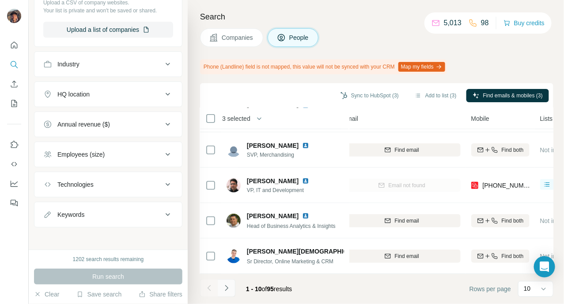
click at [222, 288] on icon "Navigate to next page" at bounding box center [226, 287] width 9 height 9
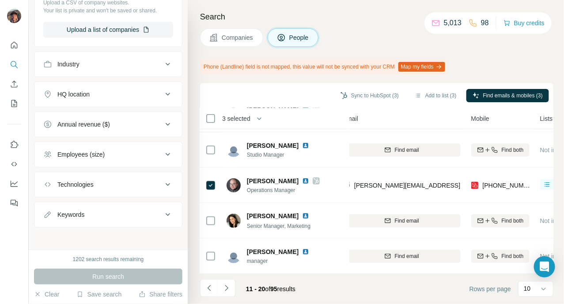
click at [210, 110] on th "3 selected" at bounding box center [270, 118] width 141 height 21
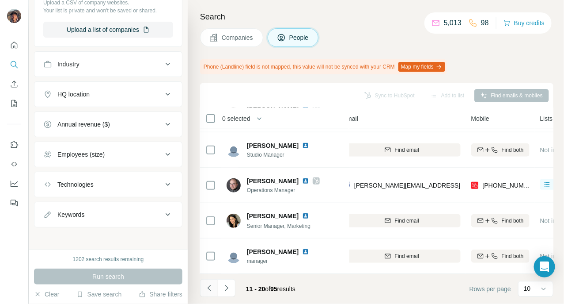
click at [210, 282] on button "Navigate to previous page" at bounding box center [209, 288] width 18 height 18
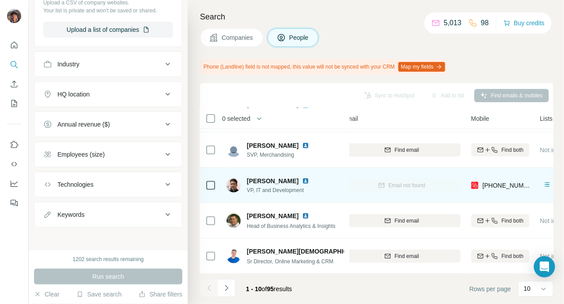
click at [391, 173] on div "Email not found" at bounding box center [402, 185] width 118 height 24
click at [392, 177] on div "Email not found" at bounding box center [402, 185] width 118 height 24
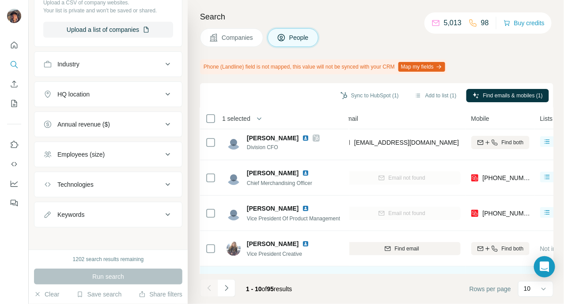
scroll to position [0, 110]
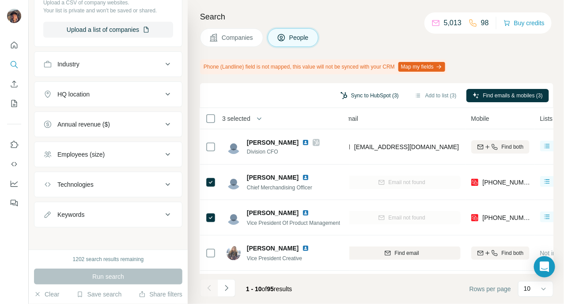
click at [362, 97] on button "Sync to HubSpot (3)" at bounding box center [370, 95] width 71 height 13
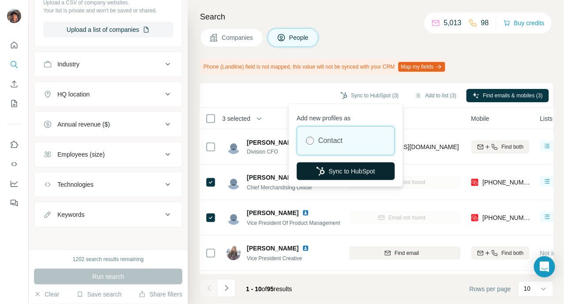
click at [355, 171] on button "Sync to HubSpot" at bounding box center [346, 171] width 98 height 18
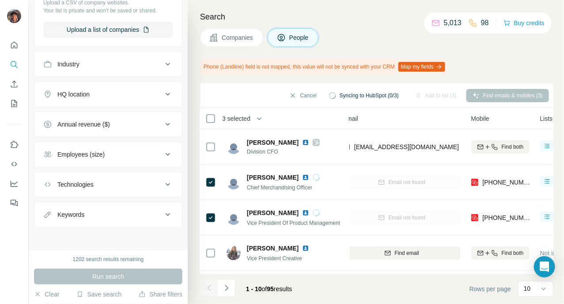
drag, startPoint x: 365, startPoint y: 45, endPoint x: 338, endPoint y: 33, distance: 29.5
click at [338, 33] on div "Companies People" at bounding box center [377, 37] width 354 height 19
click at [217, 45] on button "Companies" at bounding box center [231, 37] width 63 height 19
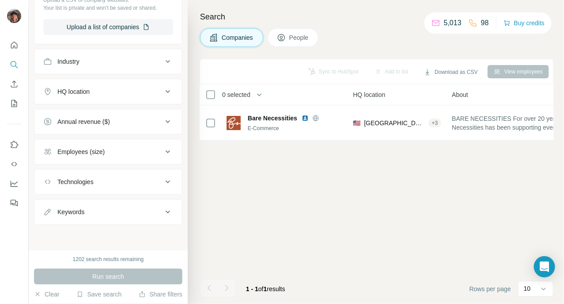
scroll to position [188, 0]
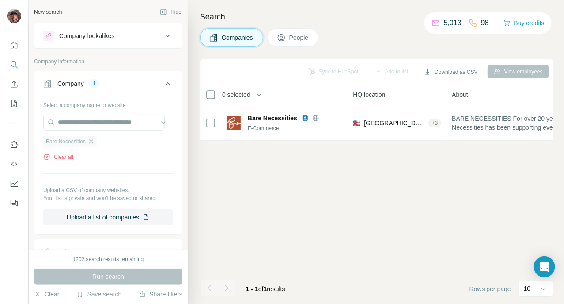
click at [93, 138] on icon "button" at bounding box center [91, 141] width 7 height 7
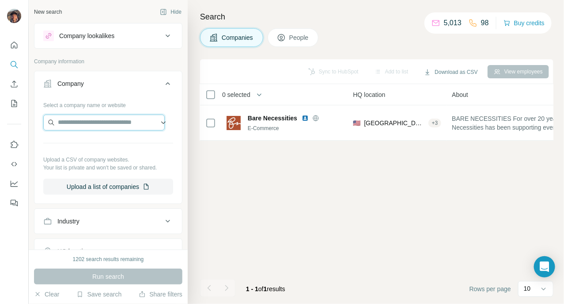
click at [93, 129] on input "text" at bounding box center [104, 122] width 122 height 16
click at [94, 123] on input "text" at bounding box center [104, 122] width 122 height 16
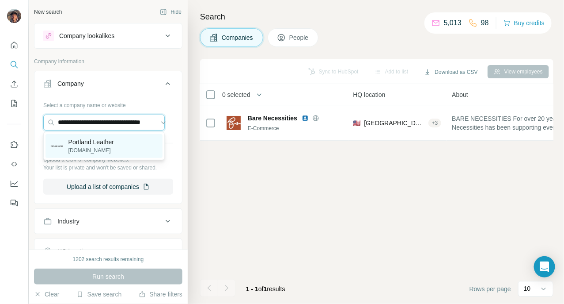
type input "**********"
click at [97, 134] on div "Portland Leather portlandleathergoods.com" at bounding box center [104, 146] width 117 height 24
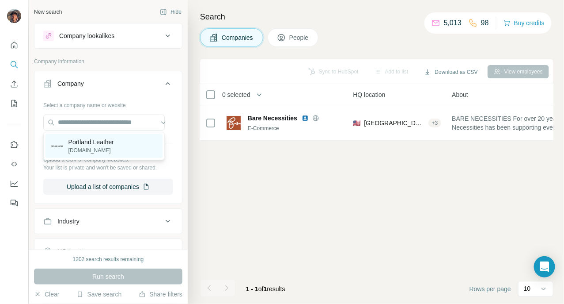
scroll to position [0, 0]
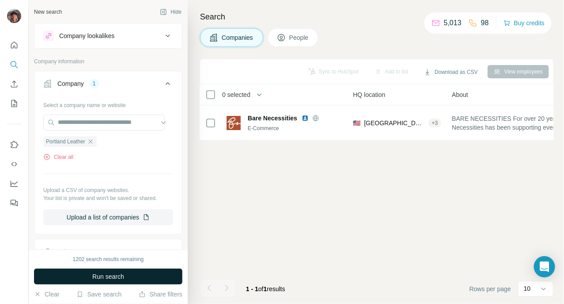
click at [97, 281] on button "Run search" at bounding box center [108, 276] width 149 height 16
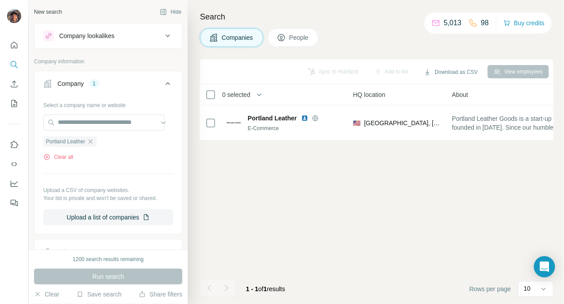
click at [295, 38] on span "People" at bounding box center [300, 37] width 20 height 9
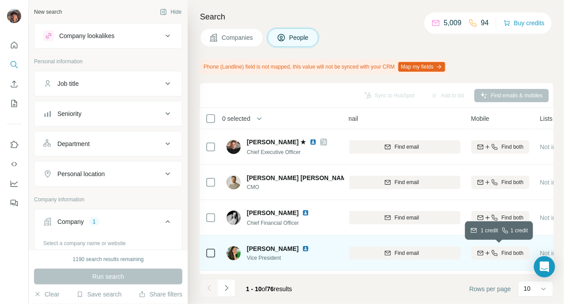
drag, startPoint x: 367, startPoint y: 265, endPoint x: 486, endPoint y: 248, distance: 120.0
click at [0, 0] on tr "Adriana Cruz Vice President Portland Leather Find email Find both Not in a list…" at bounding box center [0, 0] width 0 height 0
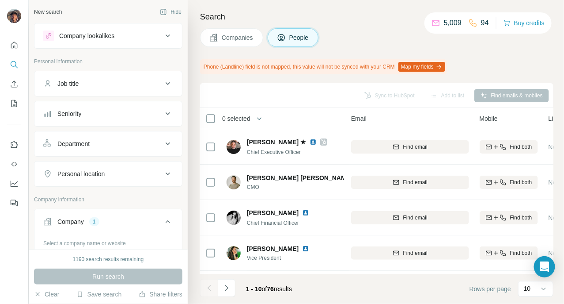
scroll to position [0, 99]
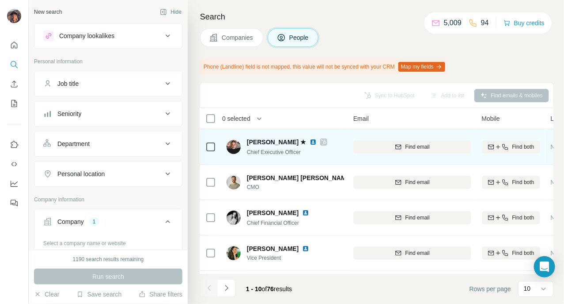
click at [321, 140] on icon at bounding box center [323, 141] width 5 height 7
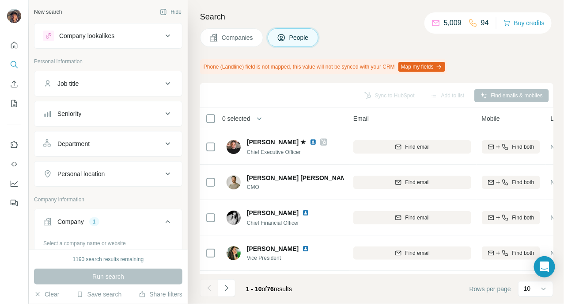
scroll to position [110, 0]
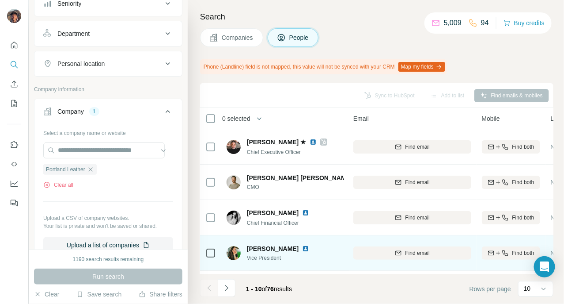
click at [303, 263] on div "Adriana Cruz Vice President" at bounding box center [286, 252] width 118 height 24
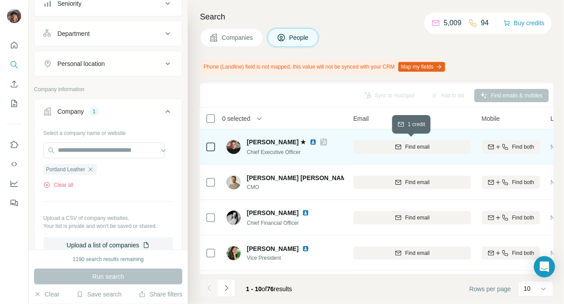
click at [397, 149] on icon "button" at bounding box center [399, 146] width 6 height 4
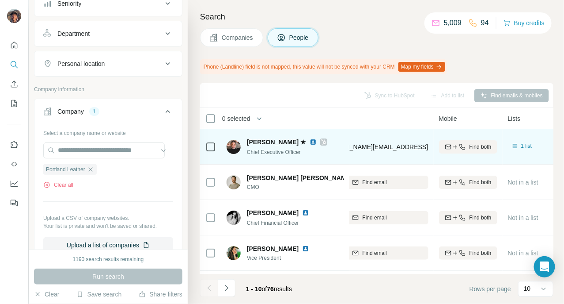
scroll to position [0, 151]
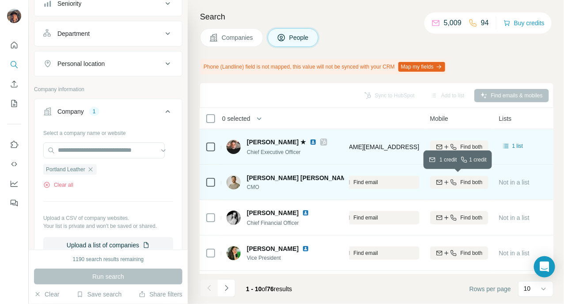
click at [440, 181] on icon "button" at bounding box center [440, 181] width 6 height 3
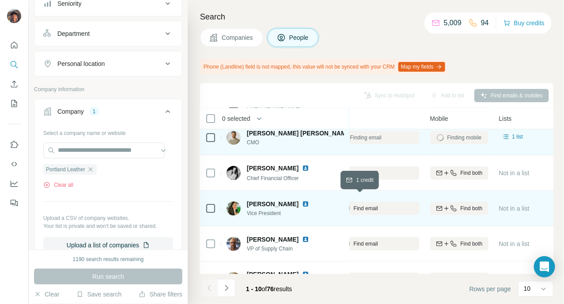
scroll to position [55, 151]
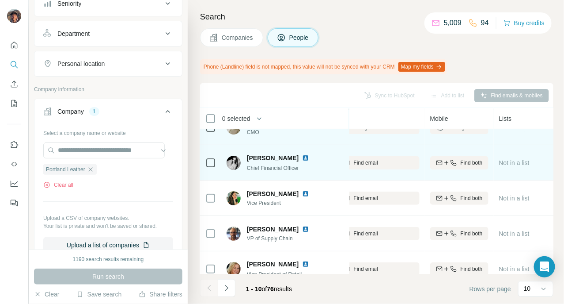
click at [439, 170] on div "Find both" at bounding box center [460, 162] width 58 height 24
click at [439, 169] on div "Find both" at bounding box center [460, 162] width 58 height 24
click at [439, 167] on button "Find both" at bounding box center [460, 162] width 58 height 13
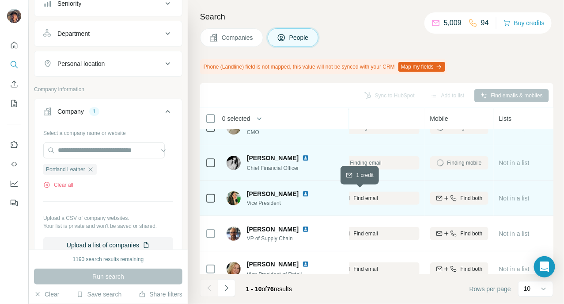
click at [395, 195] on div "Find email" at bounding box center [361, 198] width 118 height 8
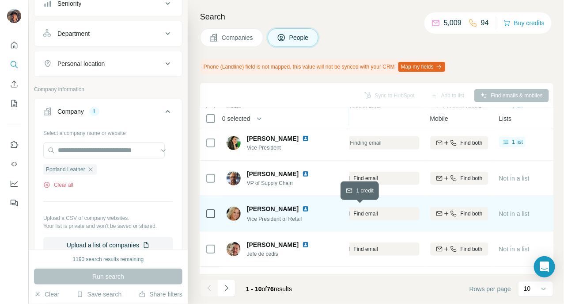
click at [383, 210] on div "Find email" at bounding box center [361, 214] width 118 height 8
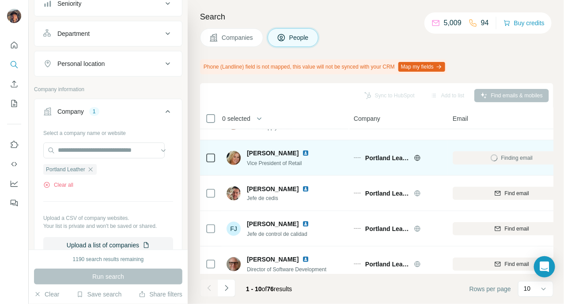
scroll to position [214, 0]
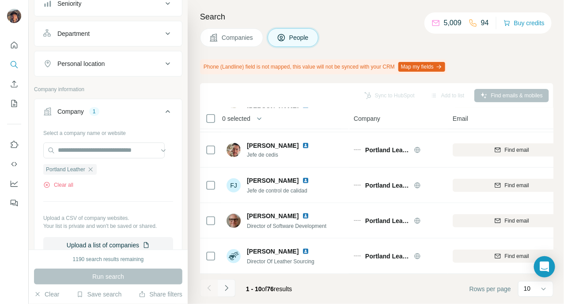
click at [227, 290] on icon "Navigate to next page" at bounding box center [226, 287] width 9 height 9
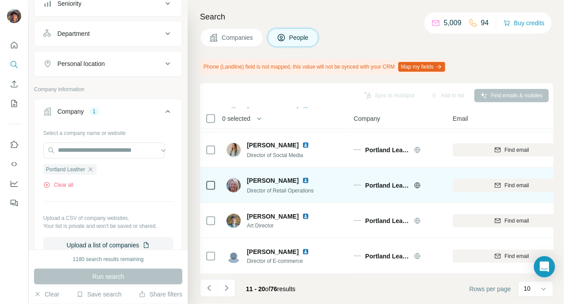
click at [496, 187] on div "Find email" at bounding box center [512, 185] width 118 height 24
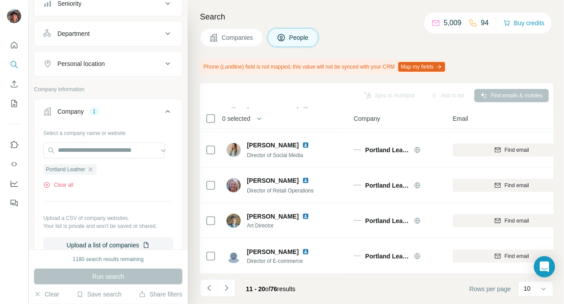
drag, startPoint x: 306, startPoint y: 277, endPoint x: 332, endPoint y: 275, distance: 26.1
click at [331, 275] on footer "11 - 20 of 76 results Rows per page 10" at bounding box center [377, 289] width 354 height 30
click at [334, 273] on div "Sync to HubSpot Add to list Find emails & mobiles 0 selected People Company Ema…" at bounding box center [377, 193] width 354 height 221
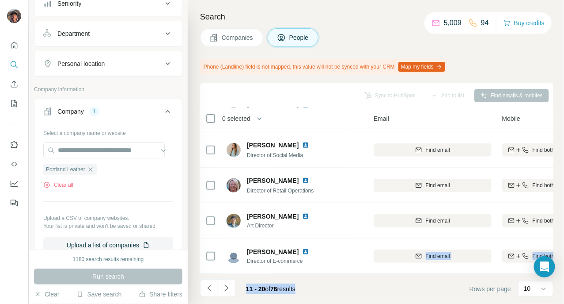
scroll to position [214, 92]
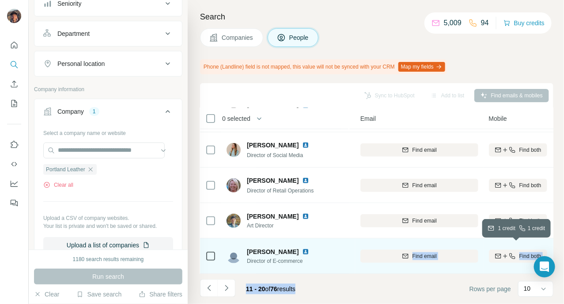
click at [495, 253] on icon "button" at bounding box center [498, 255] width 7 height 7
click at [208, 288] on icon "Navigate to previous page" at bounding box center [208, 288] width 3 height 6
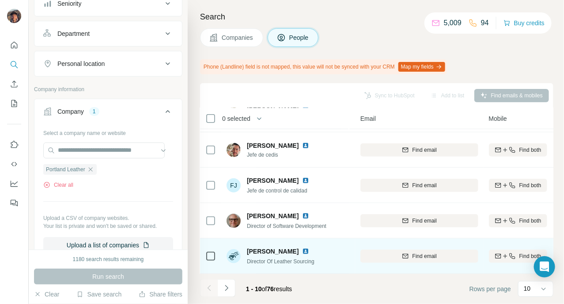
click at [395, 275] on footer "1 - 10 of 76 results Rows per page 10" at bounding box center [377, 289] width 354 height 30
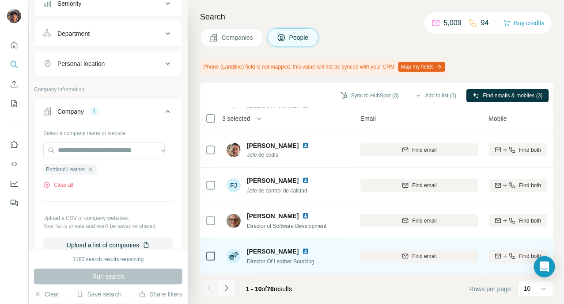
click at [234, 286] on button "Navigate to next page" at bounding box center [227, 288] width 18 height 18
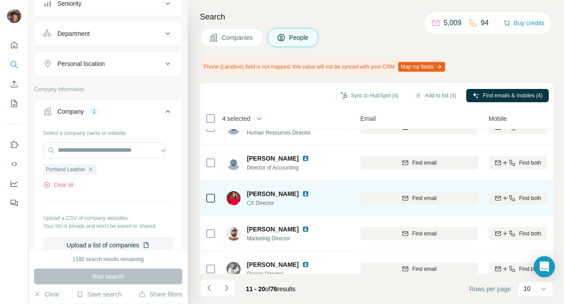
scroll to position [0, 92]
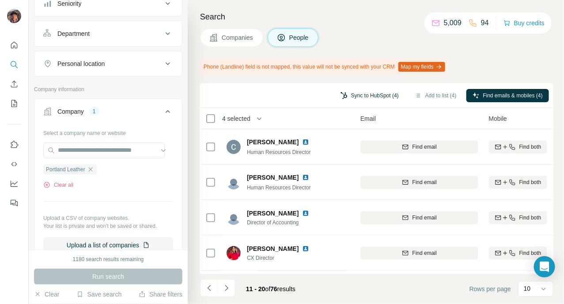
click at [354, 96] on button "Sync to HubSpot (4)" at bounding box center [370, 95] width 71 height 13
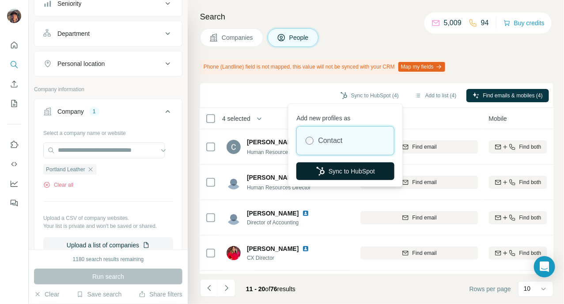
click at [353, 169] on button "Sync to HubSpot" at bounding box center [346, 171] width 98 height 18
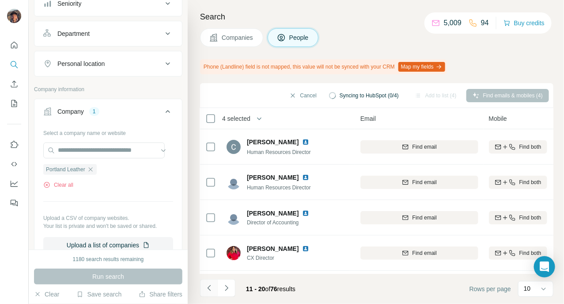
click at [214, 285] on button "Navigate to previous page" at bounding box center [209, 288] width 18 height 18
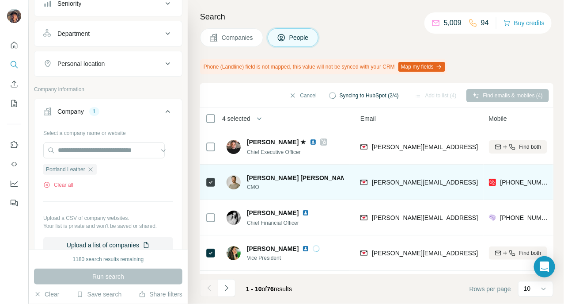
scroll to position [55, 92]
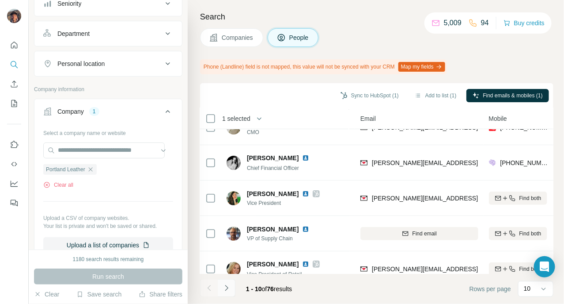
click at [225, 290] on icon "Navigate to next page" at bounding box center [226, 287] width 9 height 9
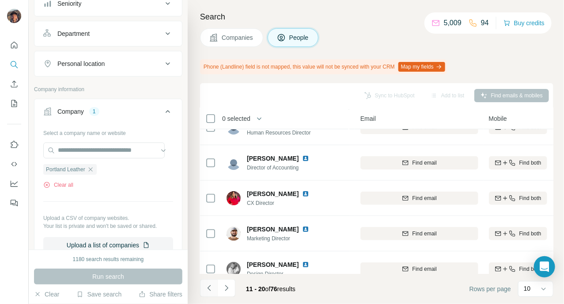
click at [210, 295] on button "Navigate to previous page" at bounding box center [209, 288] width 18 height 18
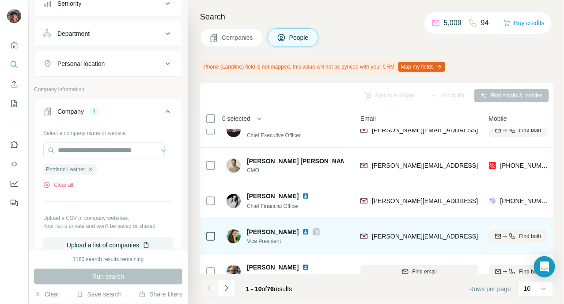
scroll to position [0, 92]
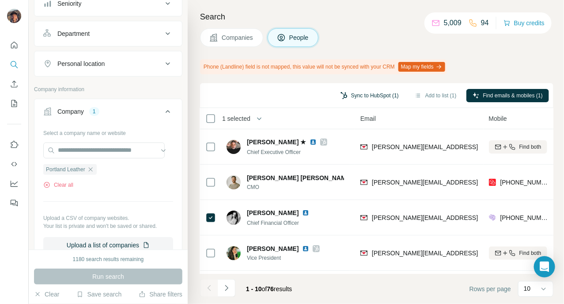
click at [382, 91] on button "Sync to HubSpot (1)" at bounding box center [370, 95] width 71 height 13
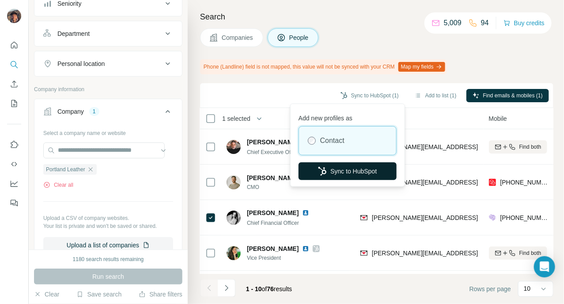
click at [372, 172] on button "Sync to HubSpot" at bounding box center [348, 171] width 98 height 18
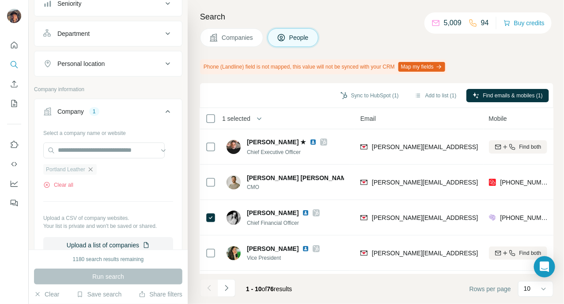
click at [93, 166] on icon "button" at bounding box center [90, 169] width 7 height 7
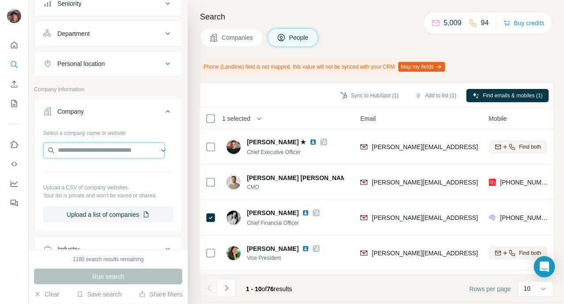
click at [95, 156] on input "text" at bounding box center [104, 150] width 122 height 16
type input "**********"
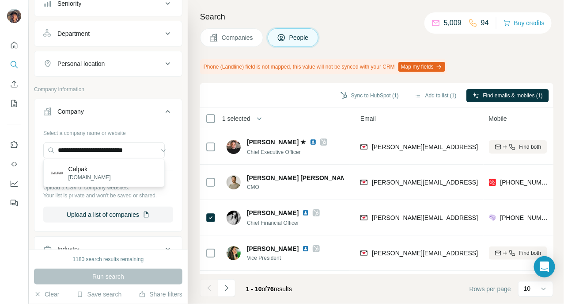
click at [102, 168] on p "Calpak" at bounding box center [90, 168] width 42 height 9
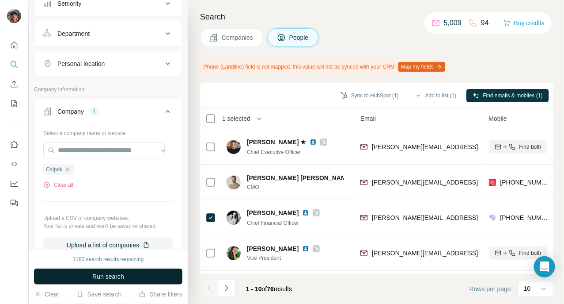
click at [96, 282] on button "Run search" at bounding box center [108, 276] width 149 height 16
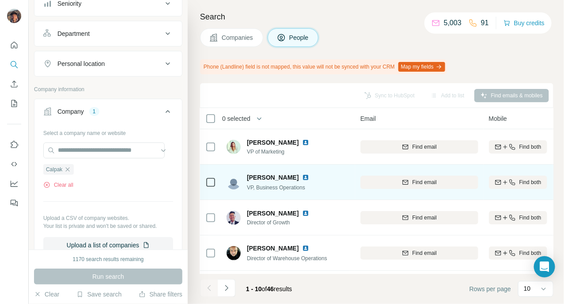
scroll to position [55, 92]
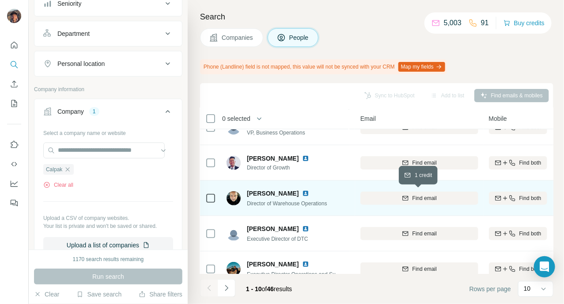
click at [469, 200] on div "Find email" at bounding box center [420, 198] width 118 height 8
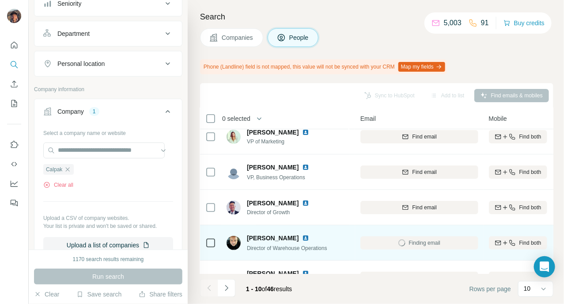
scroll to position [0, 92]
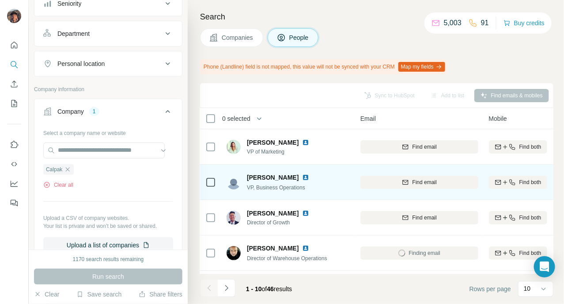
click at [499, 175] on button "Find both" at bounding box center [518, 181] width 58 height 13
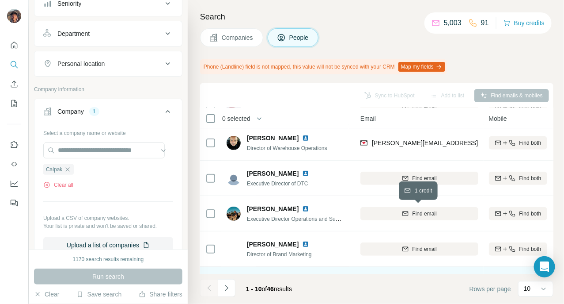
scroll to position [166, 92]
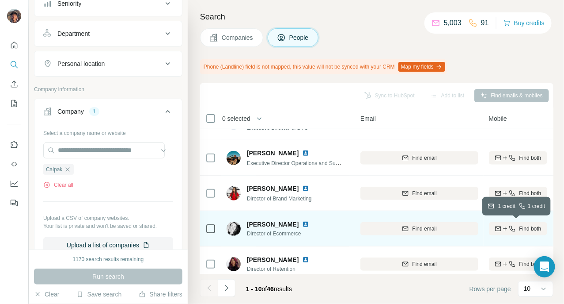
click at [499, 225] on icon "button" at bounding box center [498, 228] width 7 height 7
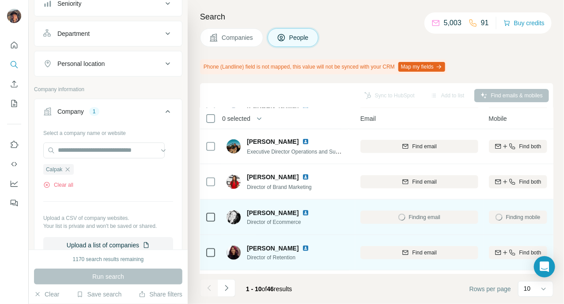
scroll to position [214, 92]
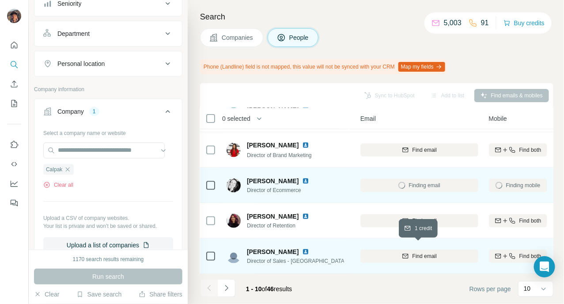
click at [396, 249] on button "Find email" at bounding box center [420, 255] width 118 height 13
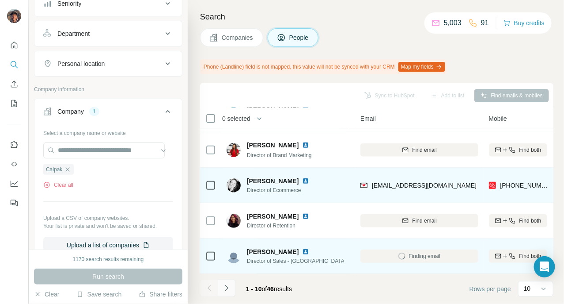
click at [230, 284] on icon "Navigate to next page" at bounding box center [226, 287] width 9 height 9
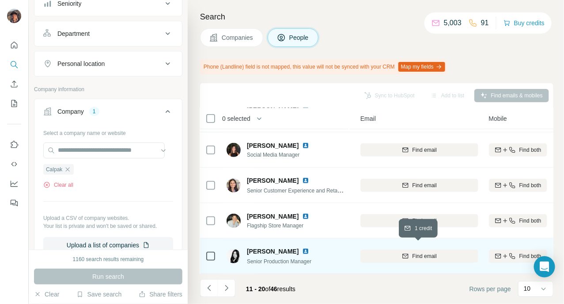
click at [385, 252] on div "Find email" at bounding box center [420, 256] width 118 height 8
click at [233, 284] on button "Navigate to next page" at bounding box center [227, 288] width 18 height 18
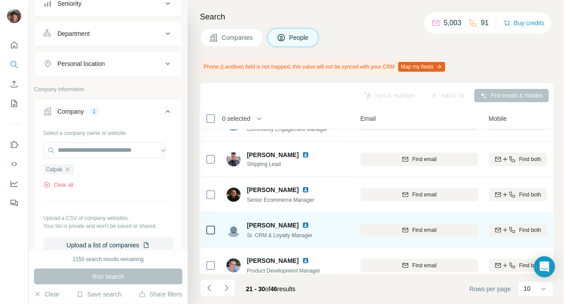
scroll to position [110, 92]
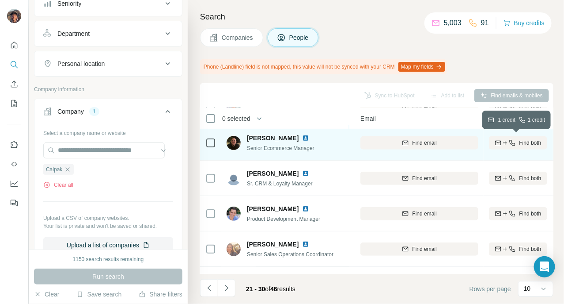
click at [511, 140] on icon "button" at bounding box center [512, 142] width 7 height 7
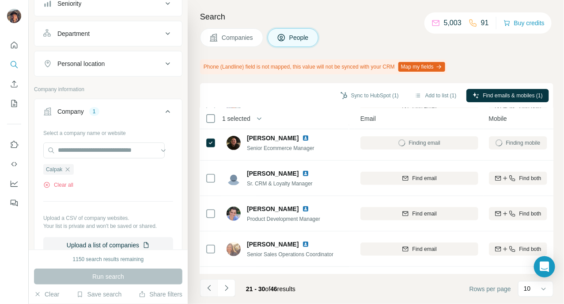
click at [210, 283] on button "Navigate to previous page" at bounding box center [209, 288] width 18 height 18
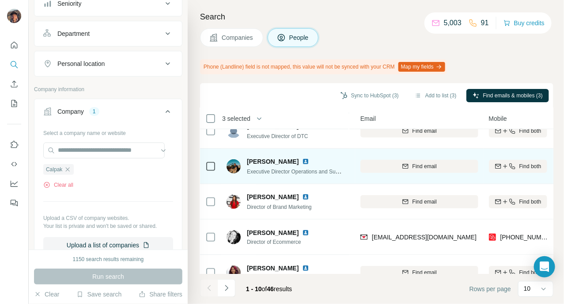
scroll to position [214, 92]
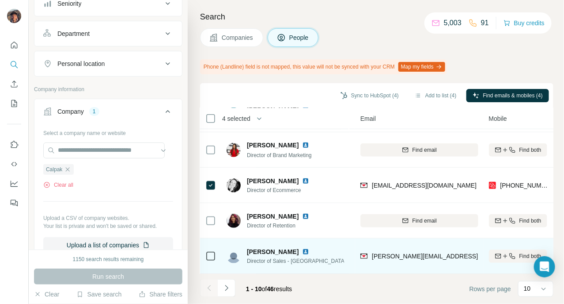
click at [211, 244] on div at bounding box center [211, 256] width 11 height 24
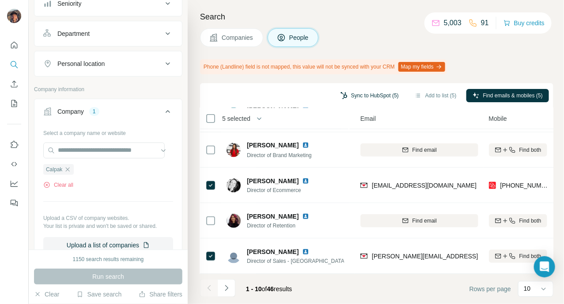
click at [363, 89] on button "Sync to HubSpot (5)" at bounding box center [370, 95] width 71 height 13
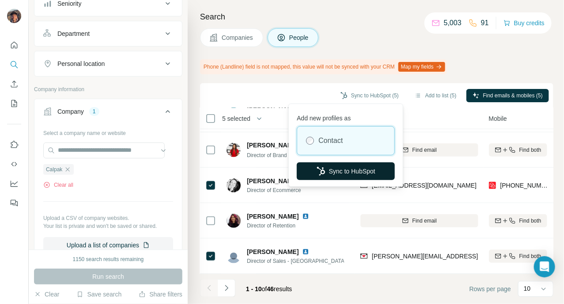
click at [347, 175] on button "Sync to HubSpot" at bounding box center [346, 171] width 98 height 18
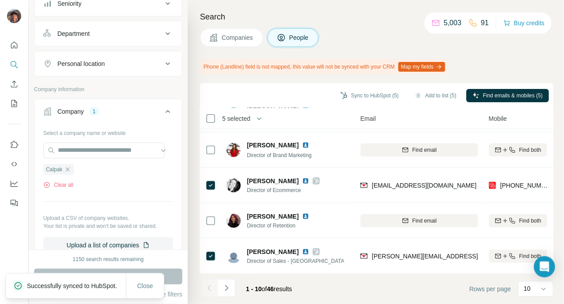
drag, startPoint x: 359, startPoint y: 24, endPoint x: 341, endPoint y: 19, distance: 19.3
click at [341, 19] on h4 "Search" at bounding box center [377, 17] width 354 height 12
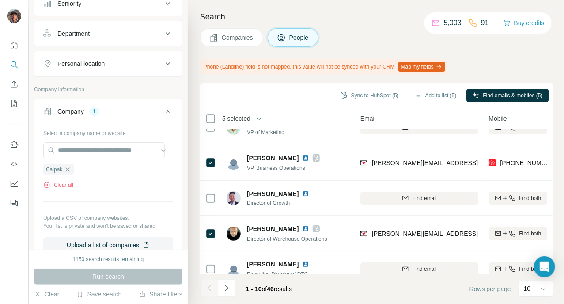
scroll to position [0, 92]
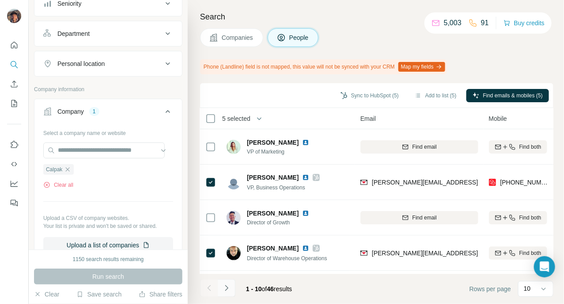
click at [230, 284] on icon "Navigate to next page" at bounding box center [226, 287] width 9 height 9
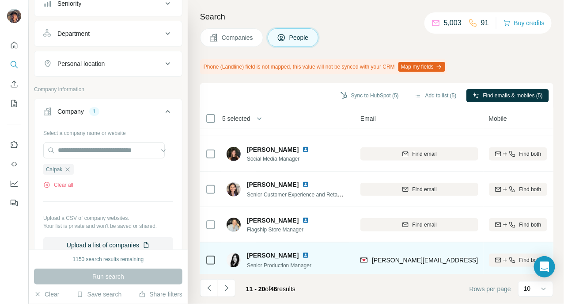
scroll to position [214, 92]
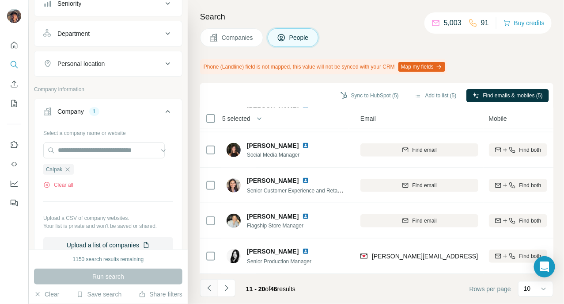
click at [212, 285] on icon "Navigate to previous page" at bounding box center [209, 287] width 9 height 9
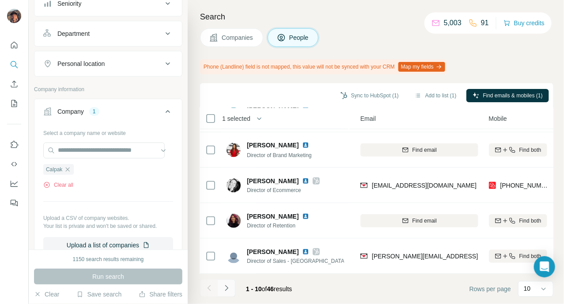
click at [230, 287] on icon "Navigate to next page" at bounding box center [226, 287] width 9 height 9
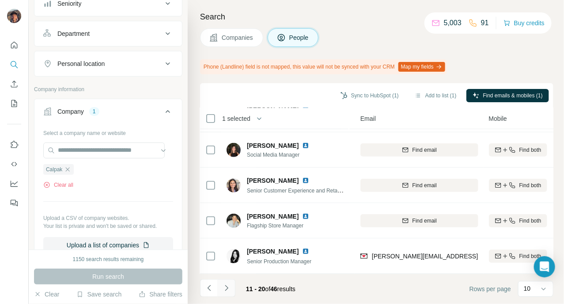
click at [227, 290] on icon "Navigate to next page" at bounding box center [226, 287] width 9 height 9
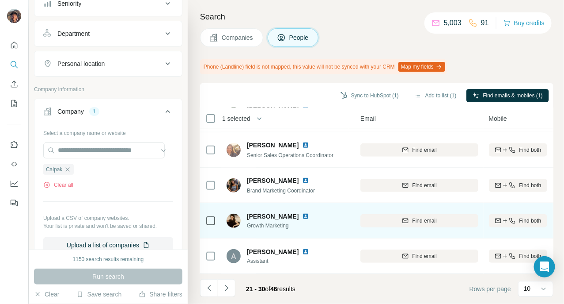
scroll to position [0, 92]
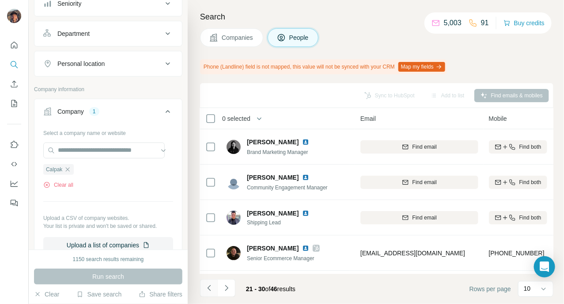
click at [213, 284] on icon "Navigate to previous page" at bounding box center [209, 287] width 9 height 9
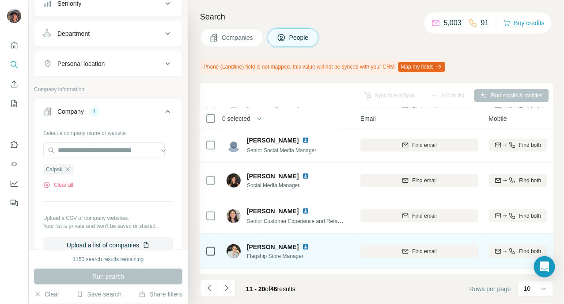
scroll to position [214, 92]
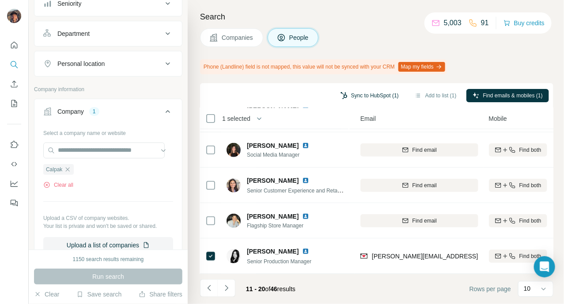
click at [364, 96] on button "Sync to HubSpot (1)" at bounding box center [370, 95] width 71 height 13
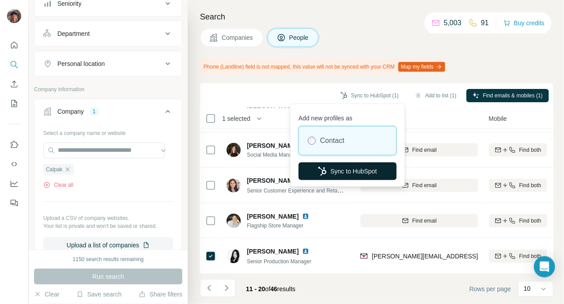
click at [360, 166] on button "Sync to HubSpot" at bounding box center [348, 171] width 98 height 18
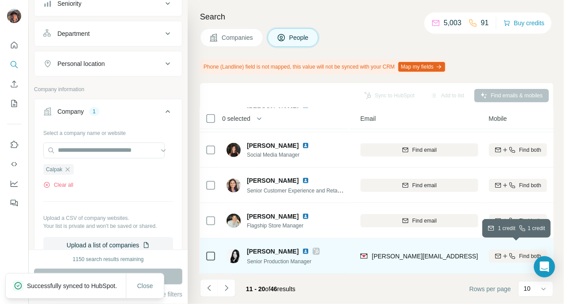
click at [497, 254] on div "Find both" at bounding box center [518, 256] width 58 height 8
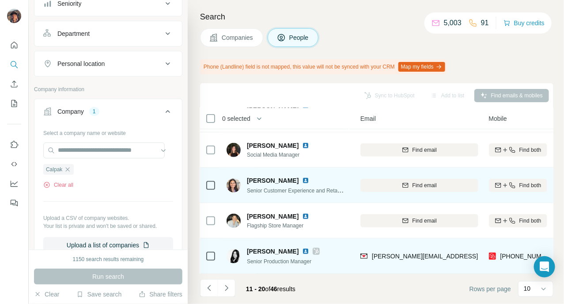
click at [211, 255] on icon at bounding box center [211, 256] width 11 height 11
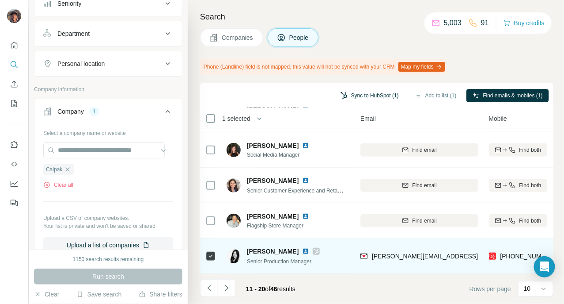
click at [366, 98] on button "Sync to HubSpot (1)" at bounding box center [370, 95] width 71 height 13
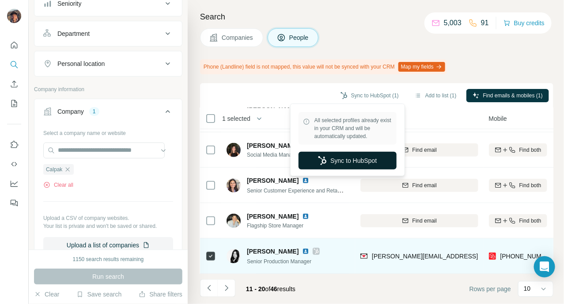
click at [325, 167] on button "Sync to HubSpot" at bounding box center [348, 161] width 98 height 18
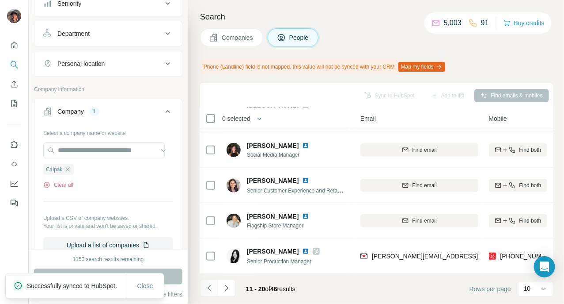
click at [208, 288] on icon "Navigate to previous page" at bounding box center [208, 288] width 3 height 6
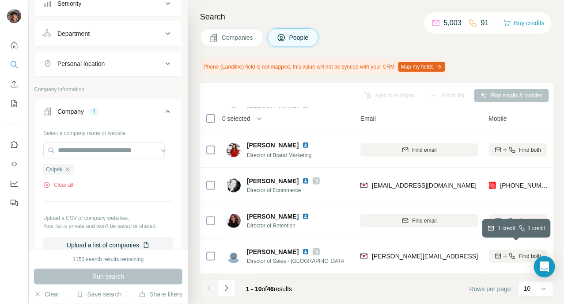
click at [496, 252] on icon "button" at bounding box center [498, 255] width 7 height 7
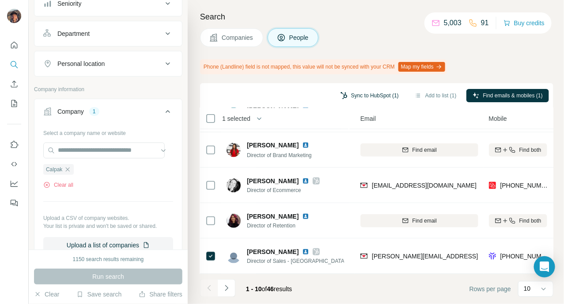
click at [355, 101] on button "Sync to HubSpot (1)" at bounding box center [370, 95] width 71 height 13
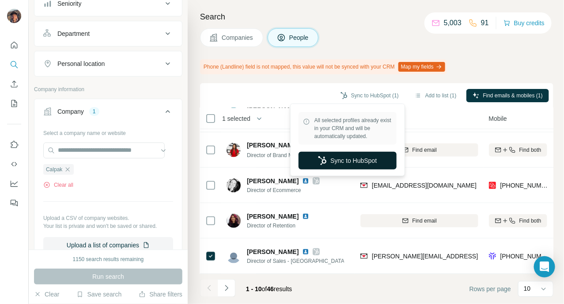
click at [357, 156] on button "Sync to HubSpot" at bounding box center [348, 161] width 98 height 18
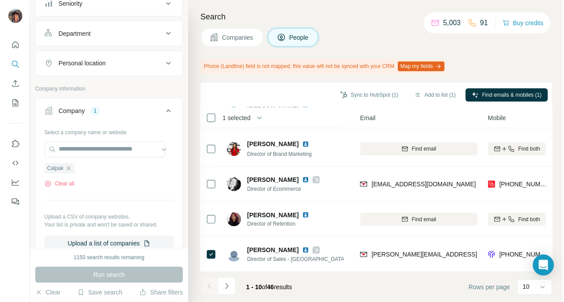
scroll to position [0, 92]
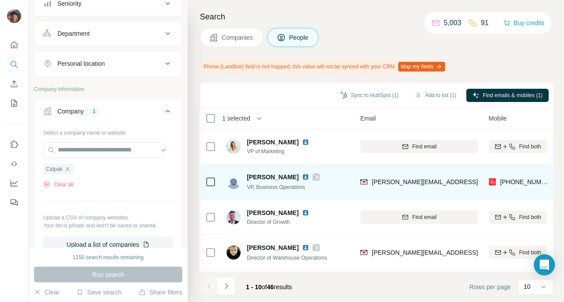
click at [314, 179] on icon at bounding box center [316, 177] width 5 height 7
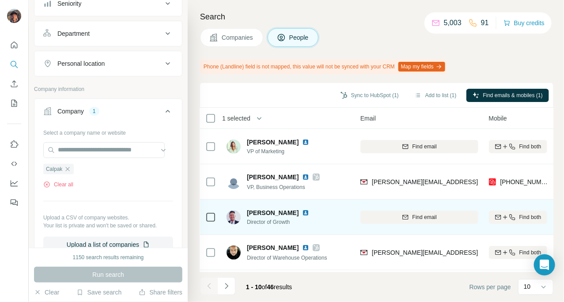
scroll to position [216, 92]
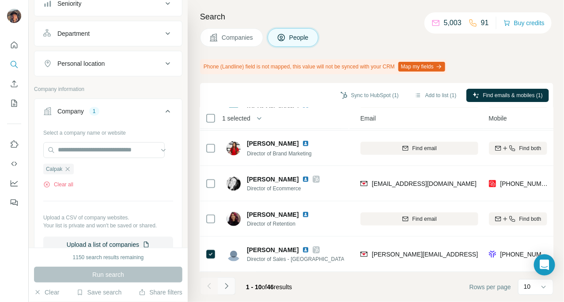
click at [222, 282] on icon "Navigate to next page" at bounding box center [226, 286] width 9 height 9
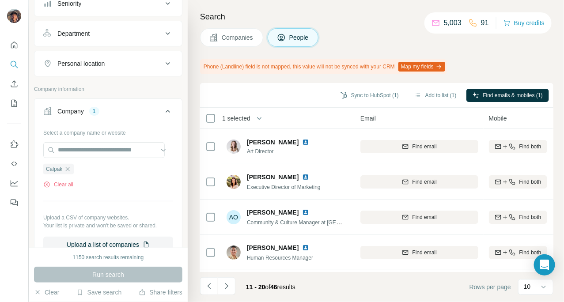
scroll to position [110, 92]
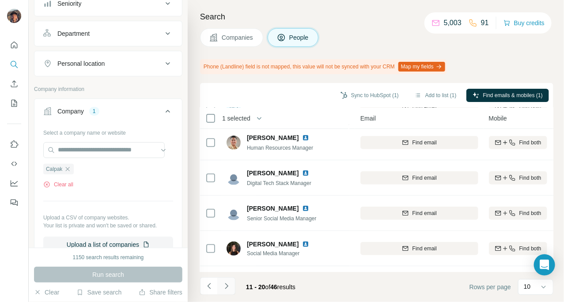
click at [222, 283] on icon "Navigate to next page" at bounding box center [226, 286] width 9 height 9
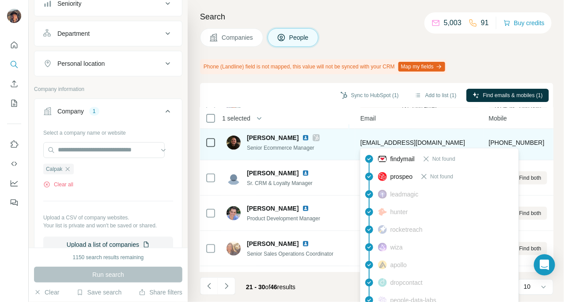
click at [403, 141] on span "njones@calpaks.com" at bounding box center [413, 142] width 105 height 7
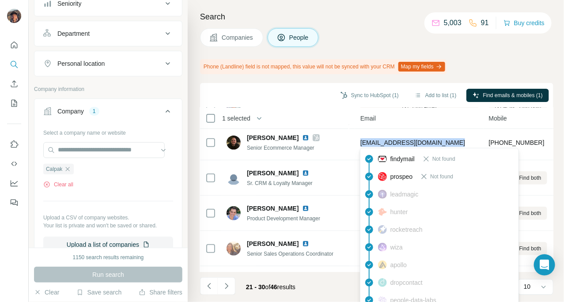
copy span "njones@calpaks.com"
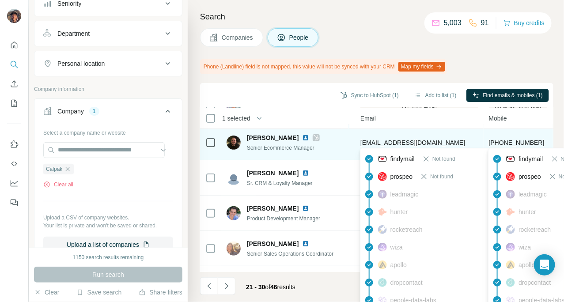
click at [510, 142] on span "+18066544410" at bounding box center [517, 142] width 56 height 7
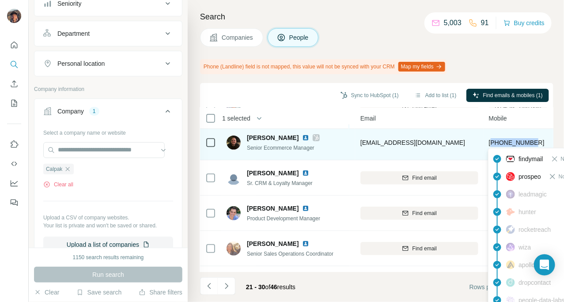
click at [510, 142] on span "+18066544410" at bounding box center [517, 142] width 56 height 7
copy tr "+18066544410"
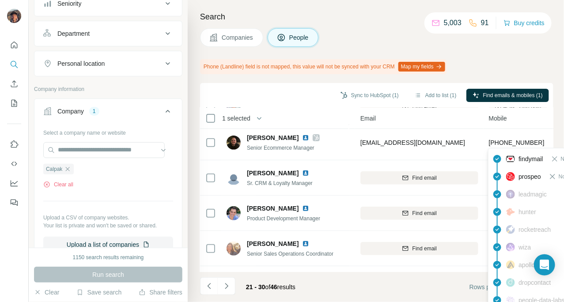
click at [236, 10] on div "Search Companies People Phone (Landline) field is not mapped, this value will n…" at bounding box center [376, 151] width 377 height 302
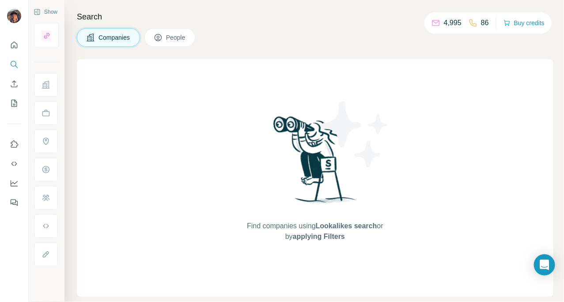
click at [101, 41] on span "Companies" at bounding box center [115, 37] width 32 height 9
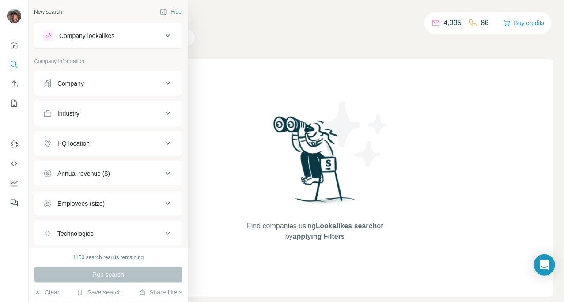
click at [46, 87] on icon at bounding box center [48, 84] width 8 height 8
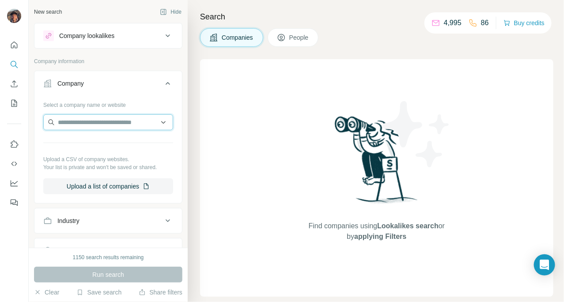
click at [90, 120] on input "text" at bounding box center [108, 122] width 130 height 16
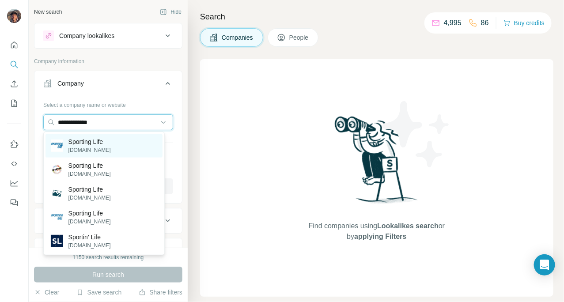
type input "**********"
click at [115, 142] on div "Sporting Life sportinglife.ca" at bounding box center [104, 146] width 117 height 24
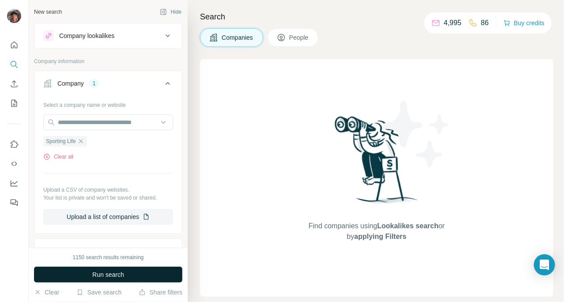
click at [117, 272] on span "Run search" at bounding box center [108, 275] width 32 height 9
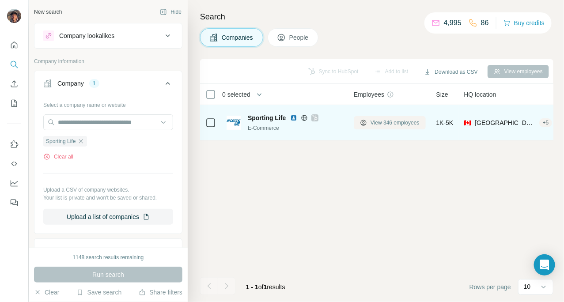
click at [390, 125] on span "View 346 employees" at bounding box center [395, 123] width 49 height 8
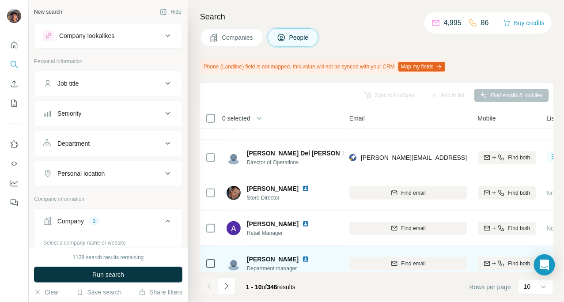
scroll to position [166, 154]
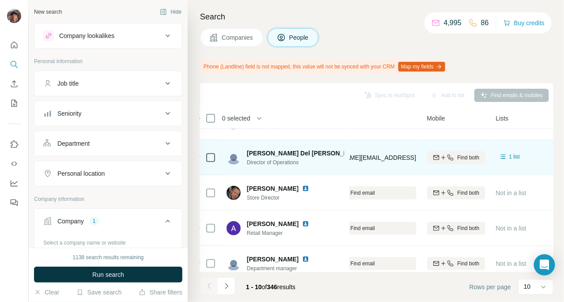
click at [448, 164] on div "Find both" at bounding box center [456, 157] width 58 height 24
click at [442, 159] on icon "button" at bounding box center [443, 157] width 7 height 7
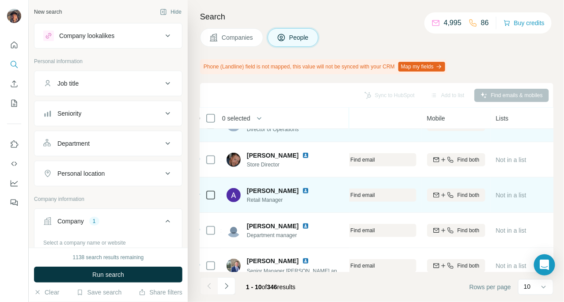
scroll to position [216, 154]
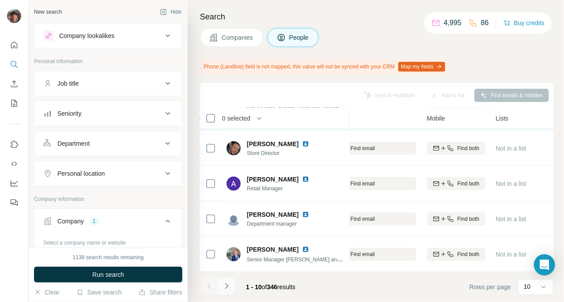
click at [233, 279] on button "Navigate to next page" at bounding box center [227, 287] width 18 height 18
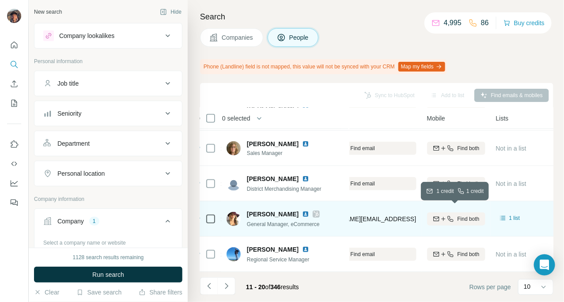
click at [438, 216] on icon "button" at bounding box center [436, 219] width 7 height 7
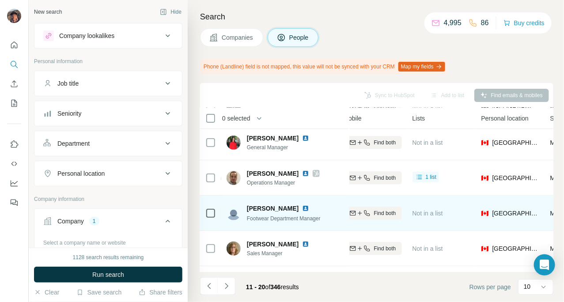
scroll to position [110, 244]
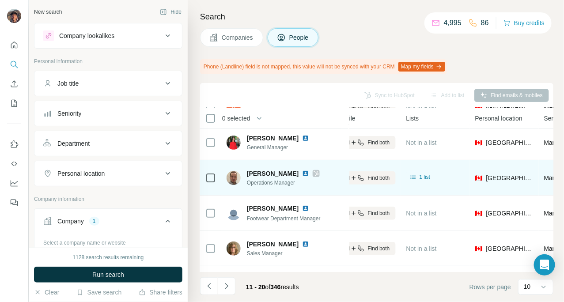
click at [382, 181] on span "Find both" at bounding box center [379, 178] width 22 height 8
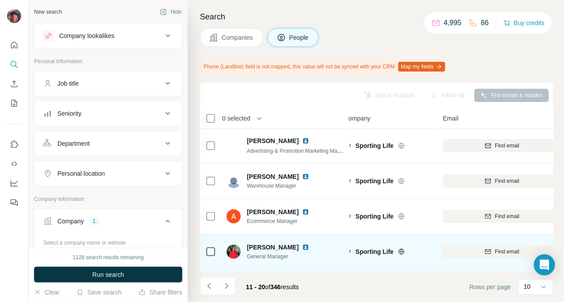
scroll to position [216, 10]
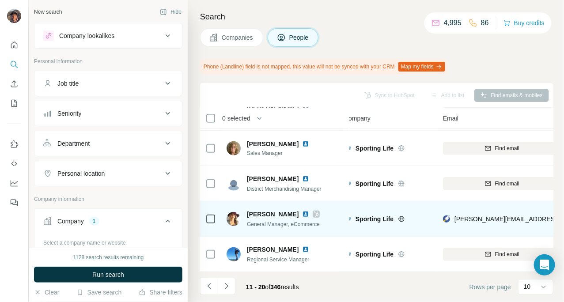
click at [226, 276] on footer "11 - 20 of 346 results Rows per page 10" at bounding box center [377, 287] width 354 height 30
click at [231, 281] on button "Navigate to next page" at bounding box center [227, 287] width 18 height 18
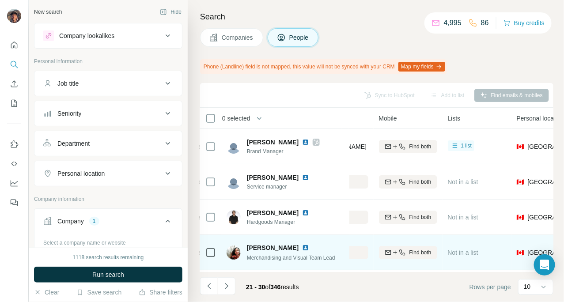
scroll to position [0, 213]
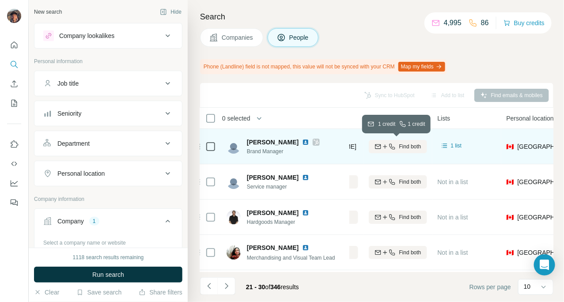
click at [391, 147] on icon "button" at bounding box center [392, 146] width 7 height 7
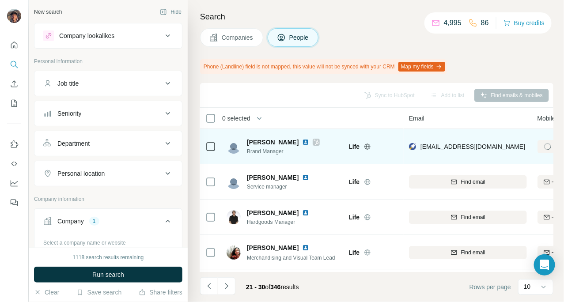
scroll to position [0, 0]
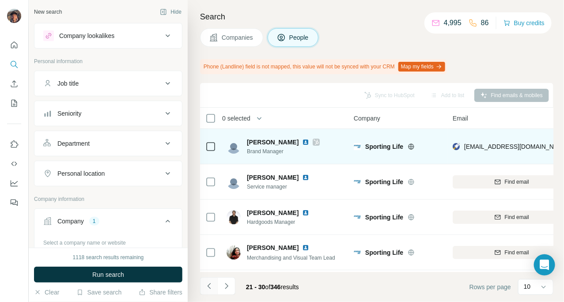
click at [211, 288] on icon "Navigate to previous page" at bounding box center [209, 286] width 9 height 9
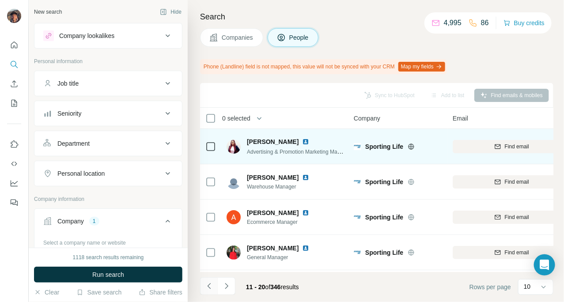
click at [211, 288] on icon "Navigate to previous page" at bounding box center [209, 286] width 9 height 9
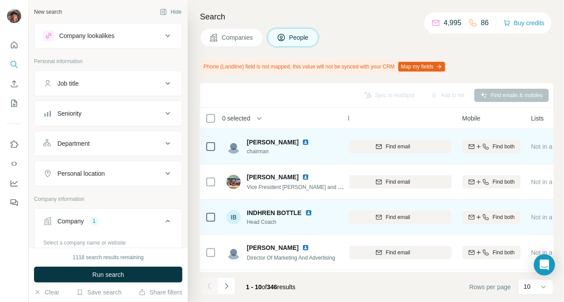
scroll to position [216, 119]
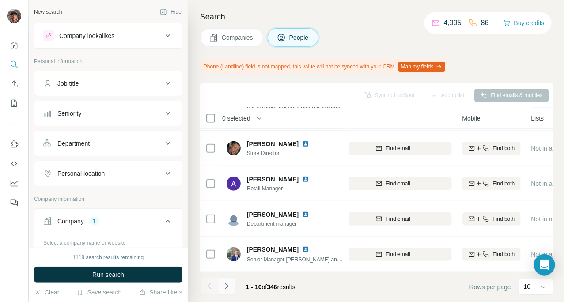
click at [224, 286] on icon "Navigate to next page" at bounding box center [226, 286] width 9 height 9
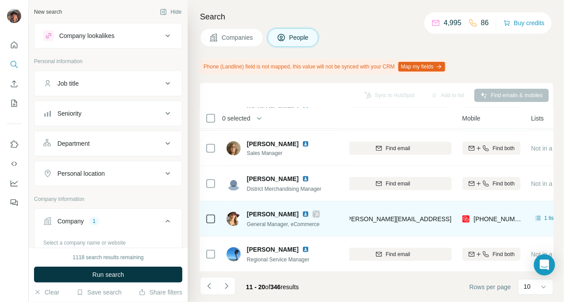
click at [206, 217] on icon at bounding box center [211, 219] width 11 height 11
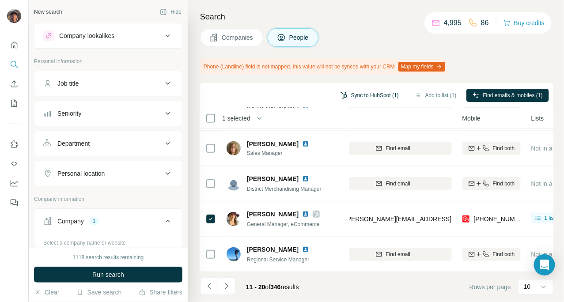
click at [373, 98] on button "Sync to HubSpot (1)" at bounding box center [370, 95] width 71 height 13
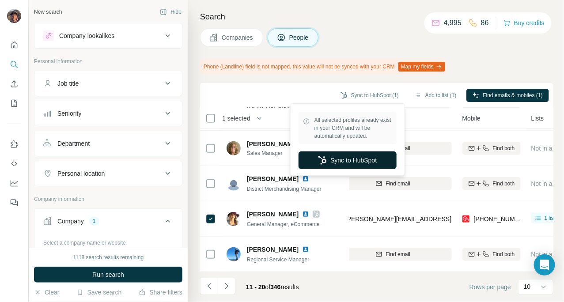
click at [374, 156] on button "Sync to HubSpot" at bounding box center [348, 161] width 98 height 18
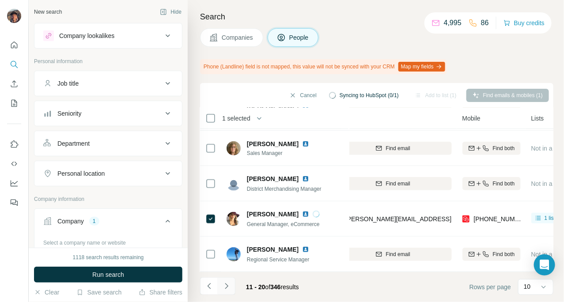
click at [225, 284] on icon "Navigate to next page" at bounding box center [226, 286] width 3 height 6
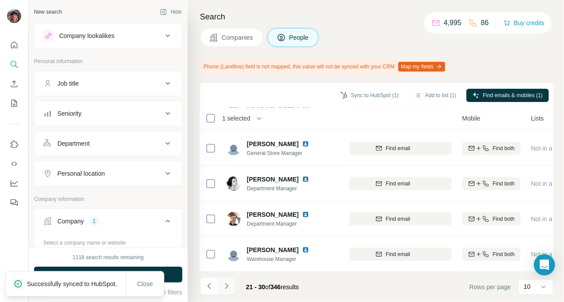
click at [218, 288] on button "Navigate to next page" at bounding box center [227, 287] width 18 height 18
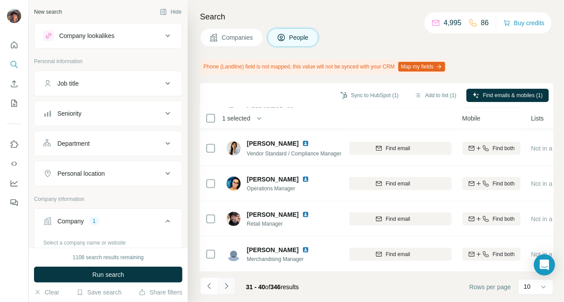
click at [219, 282] on button "Navigate to next page" at bounding box center [227, 287] width 18 height 18
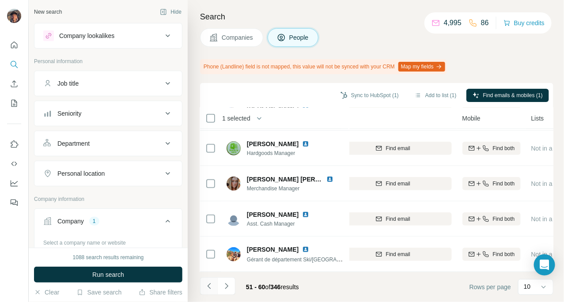
click at [213, 282] on icon "Navigate to previous page" at bounding box center [209, 286] width 9 height 9
click at [214, 282] on button "Navigate to previous page" at bounding box center [209, 287] width 18 height 18
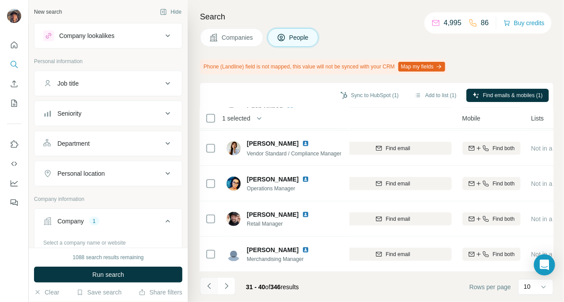
click at [214, 282] on button "Navigate to previous page" at bounding box center [209, 287] width 18 height 18
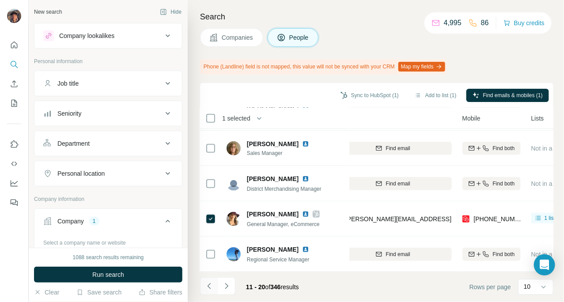
click at [214, 282] on button "Navigate to previous page" at bounding box center [209, 287] width 18 height 18
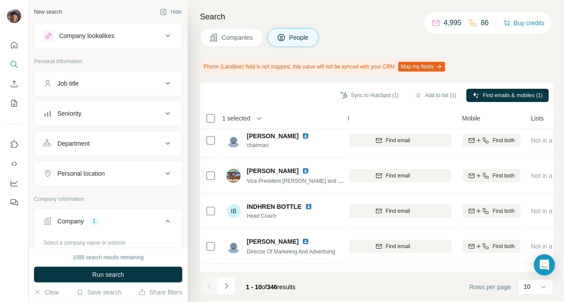
scroll to position [0, 119]
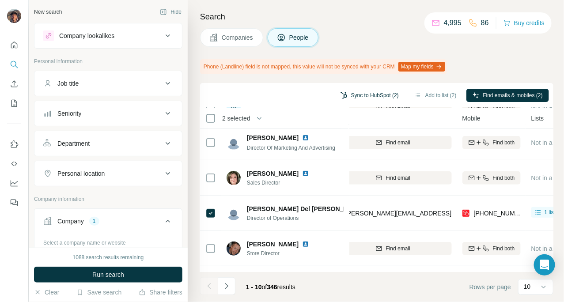
click at [348, 96] on button "Sync to HubSpot (2)" at bounding box center [370, 95] width 71 height 13
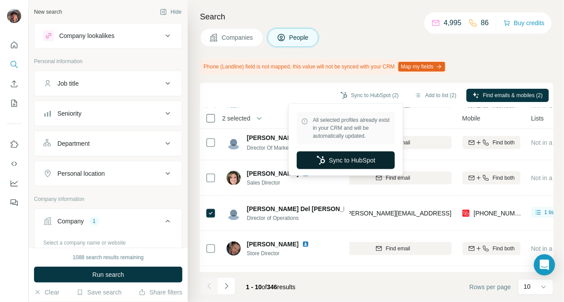
click at [360, 161] on button "Sync to HubSpot" at bounding box center [346, 161] width 98 height 18
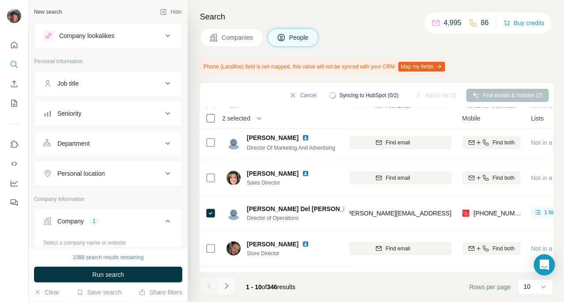
click at [229, 280] on button "Navigate to next page" at bounding box center [227, 287] width 18 height 18
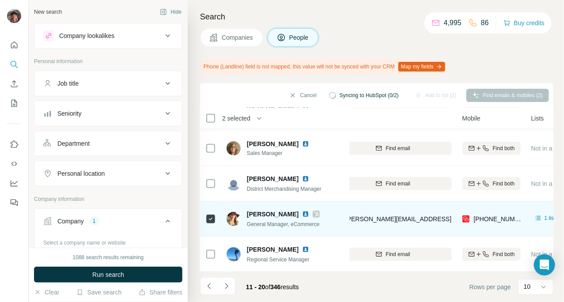
click at [206, 207] on div at bounding box center [211, 219] width 11 height 24
click at [216, 214] on td at bounding box center [210, 219] width 21 height 35
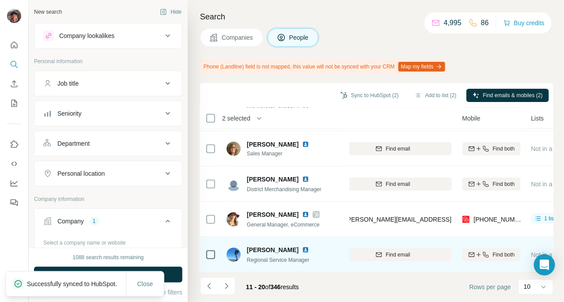
scroll to position [216, 119]
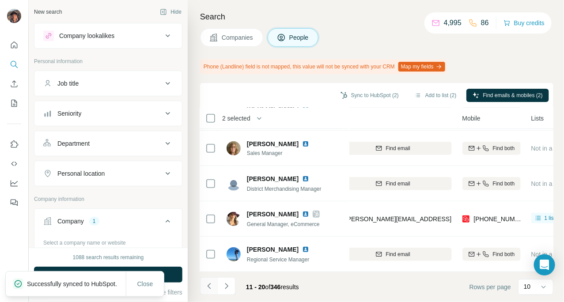
click at [210, 291] on button "Navigate to previous page" at bounding box center [209, 287] width 18 height 18
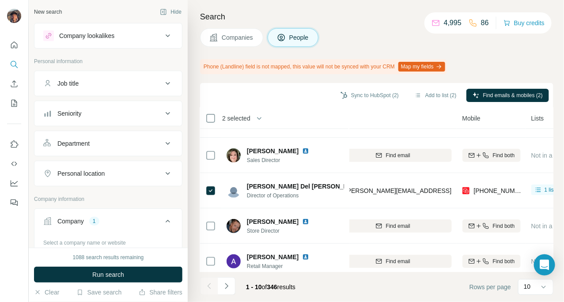
scroll to position [166, 119]
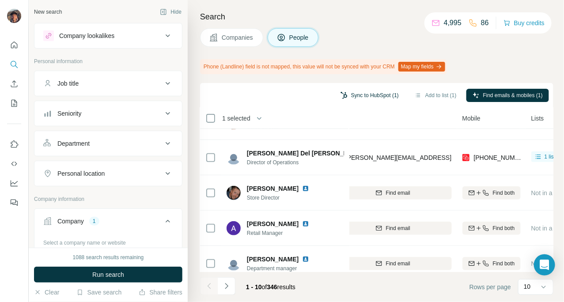
click at [363, 98] on button "Sync to HubSpot (1)" at bounding box center [370, 95] width 71 height 13
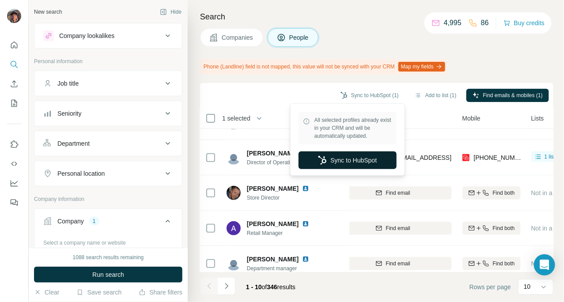
click at [362, 161] on button "Sync to HubSpot" at bounding box center [348, 161] width 98 height 18
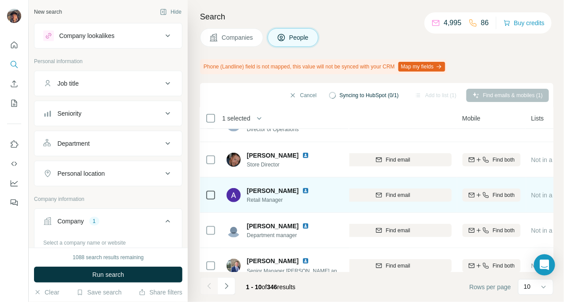
scroll to position [216, 119]
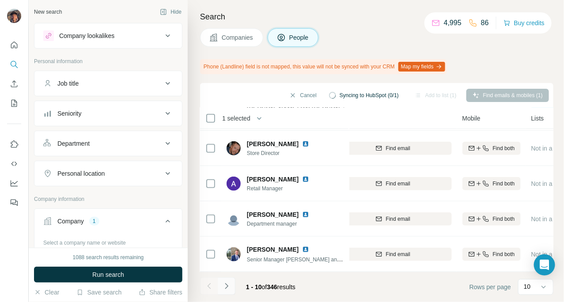
click at [226, 280] on button "Navigate to next page" at bounding box center [227, 287] width 18 height 18
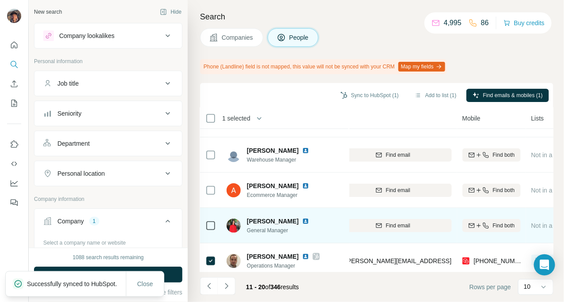
scroll to position [0, 119]
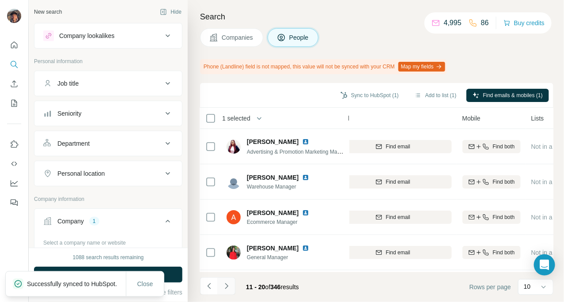
click at [229, 285] on icon "Navigate to next page" at bounding box center [226, 286] width 9 height 9
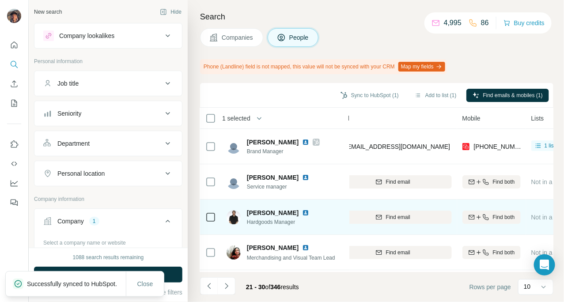
scroll to position [216, 119]
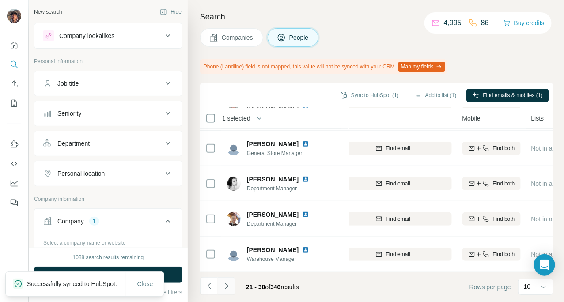
click at [233, 282] on button "Navigate to next page" at bounding box center [227, 287] width 18 height 18
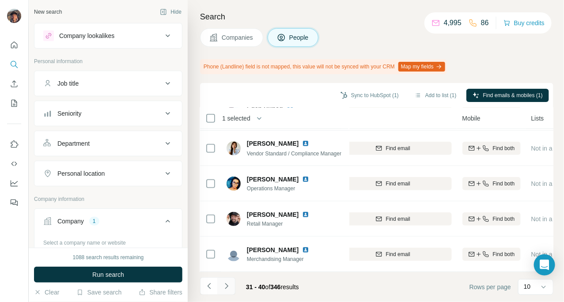
click at [232, 284] on button "Navigate to next page" at bounding box center [227, 287] width 18 height 18
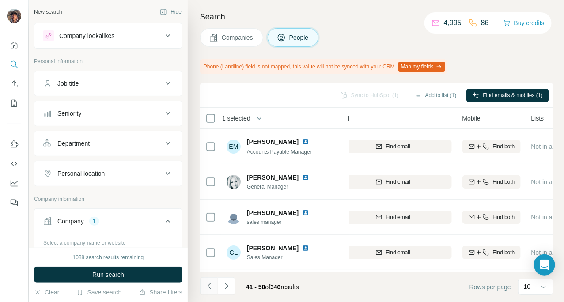
click at [209, 287] on icon "Navigate to previous page" at bounding box center [209, 286] width 9 height 9
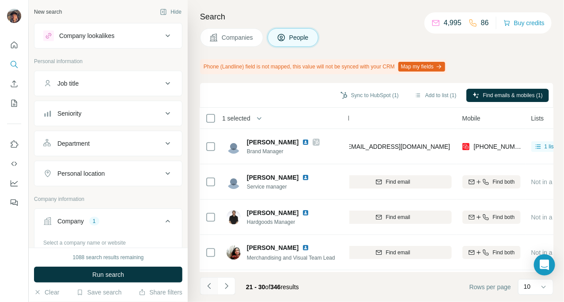
click at [209, 287] on icon "Navigate to previous page" at bounding box center [209, 286] width 9 height 9
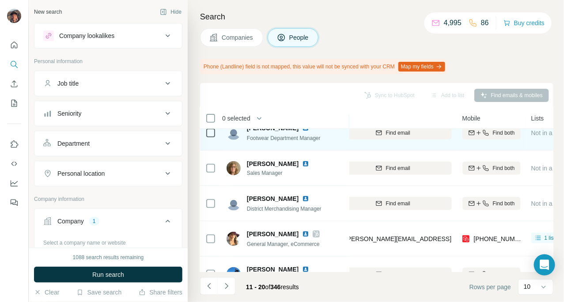
scroll to position [216, 119]
